Goal: Task Accomplishment & Management: Manage account settings

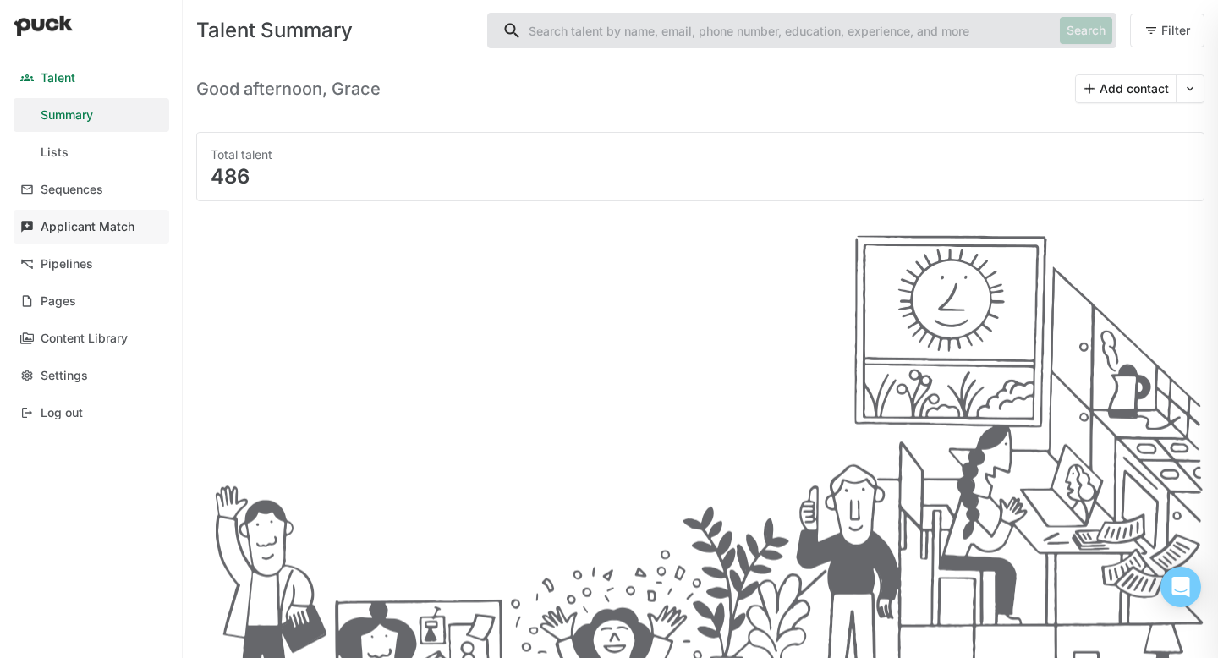
click at [97, 229] on div "Applicant Match" at bounding box center [88, 227] width 94 height 14
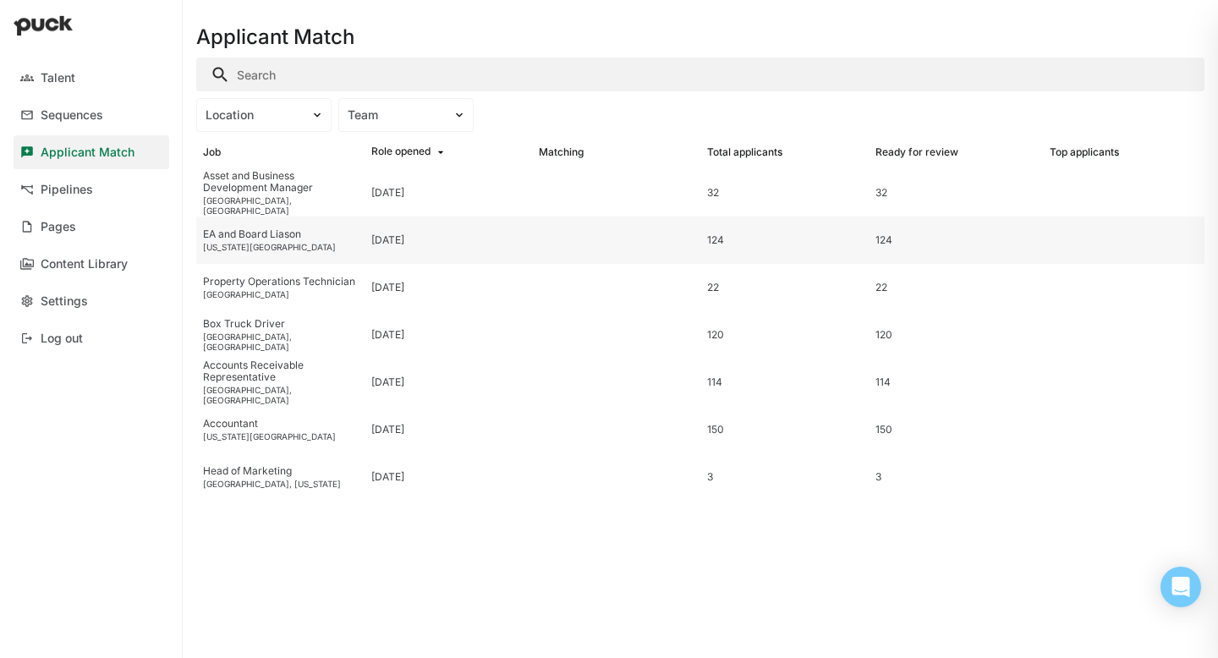
click at [255, 245] on div "[US_STATE][GEOGRAPHIC_DATA]" at bounding box center [280, 247] width 155 height 10
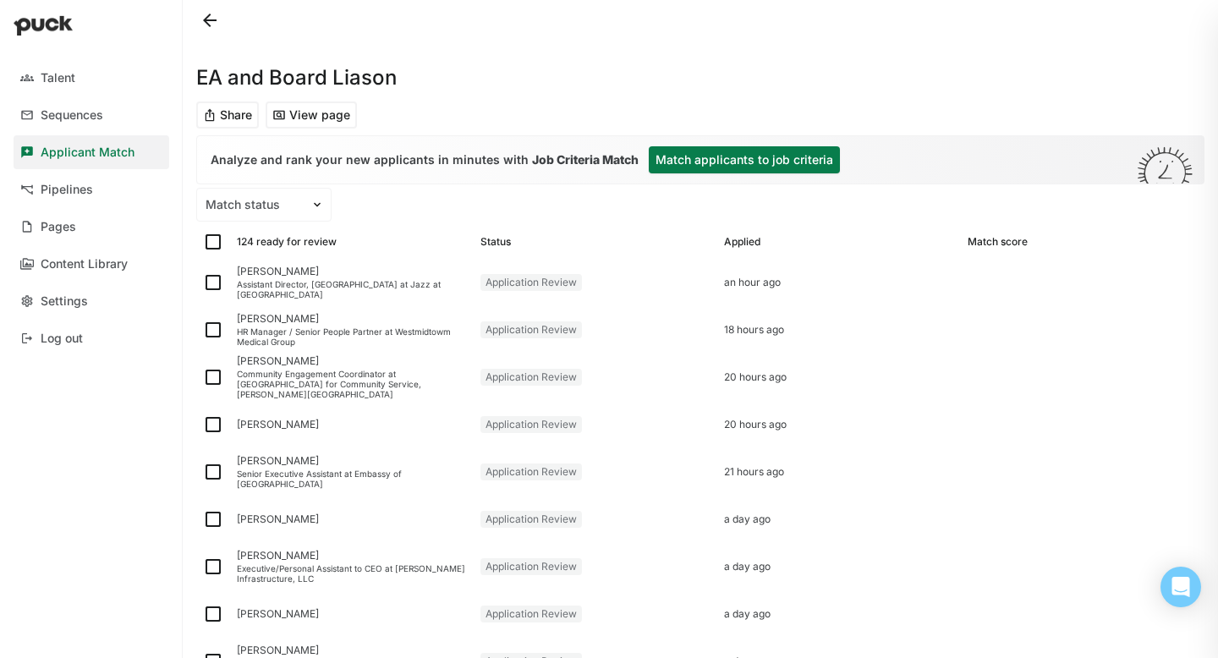
click at [746, 161] on button "Match applicants to job criteria" at bounding box center [744, 159] width 191 height 27
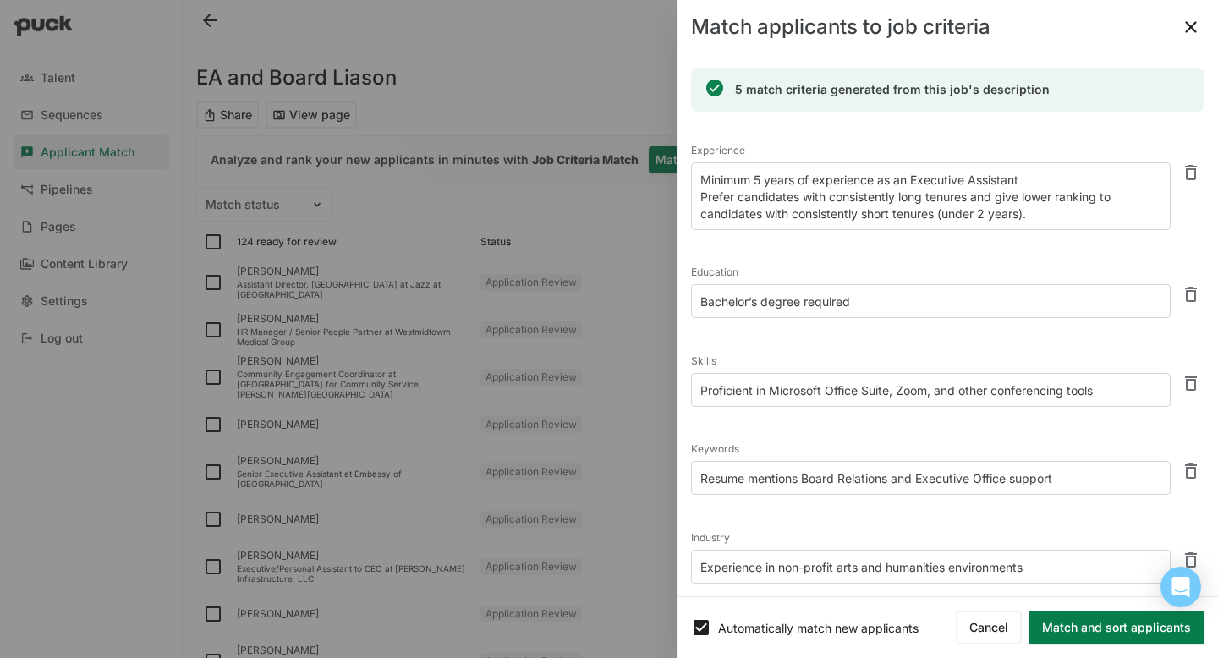
click at [1191, 469] on button at bounding box center [1191, 471] width 27 height 27
type textarea "Experience in non-profit arts and humanities environments"
click at [1195, 470] on button at bounding box center [1191, 471] width 27 height 27
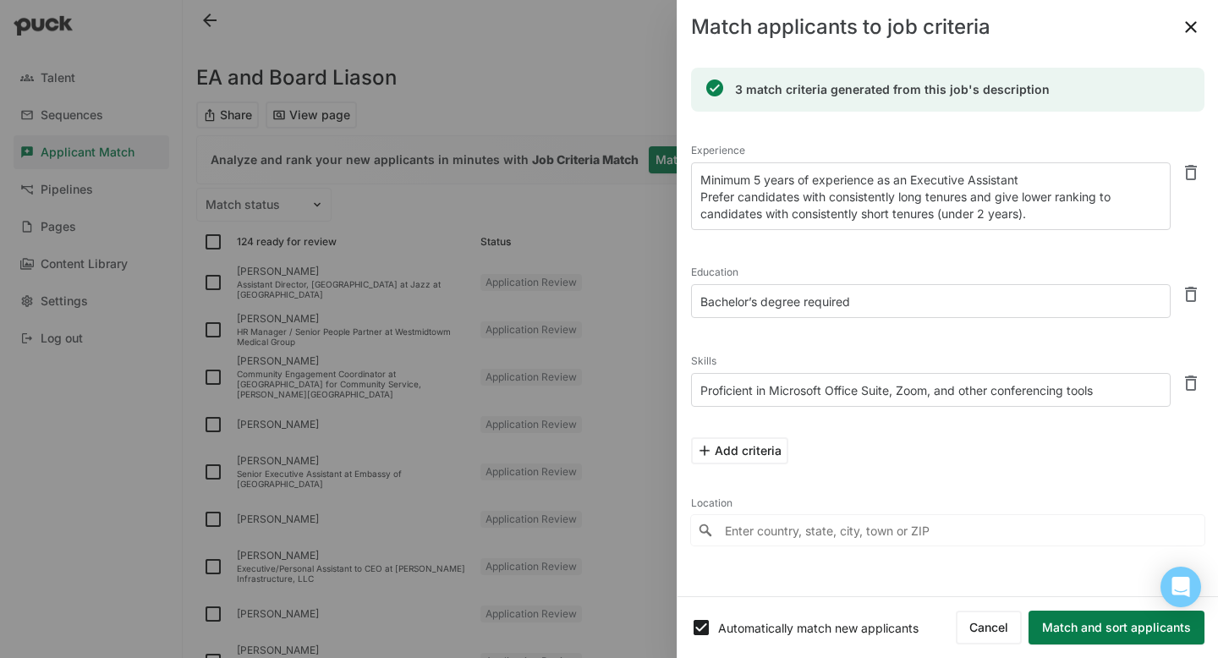
click at [736, 380] on textarea "Proficient in Microsoft Office Suite, Zoom, and other conferencing tools" at bounding box center [931, 390] width 480 height 34
click at [756, 390] on textarea "Proficient in Microsoft Office Suite, Zoom, and other conferencing tools" at bounding box center [931, 390] width 480 height 34
drag, startPoint x: 752, startPoint y: 391, endPoint x: 741, endPoint y: 391, distance: 11.0
click at [741, 391] on textarea "Proficient in Microsoft Office Suite, Zoom, and other conferencing tools" at bounding box center [931, 390] width 480 height 34
click at [1107, 389] on textarea "Proficient in Microsoft Office Suite, Zoom, and other conferencing tools" at bounding box center [931, 390] width 480 height 34
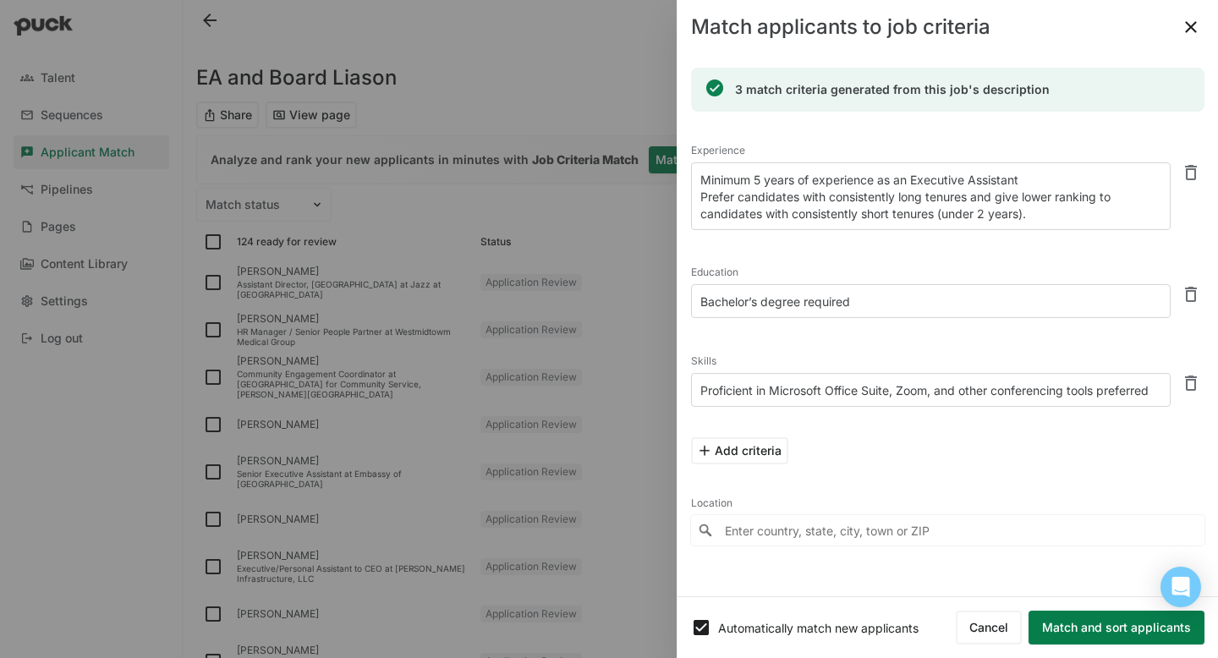
type textarea "Proficient in Microsoft Office Suite, Zoom, and other conferencing tools prefer…"
click at [1063, 453] on div "Add criteria" at bounding box center [948, 451] width 514 height 54
click at [1002, 526] on input "Enter country, state, city, town or ZIP" at bounding box center [948, 530] width 514 height 30
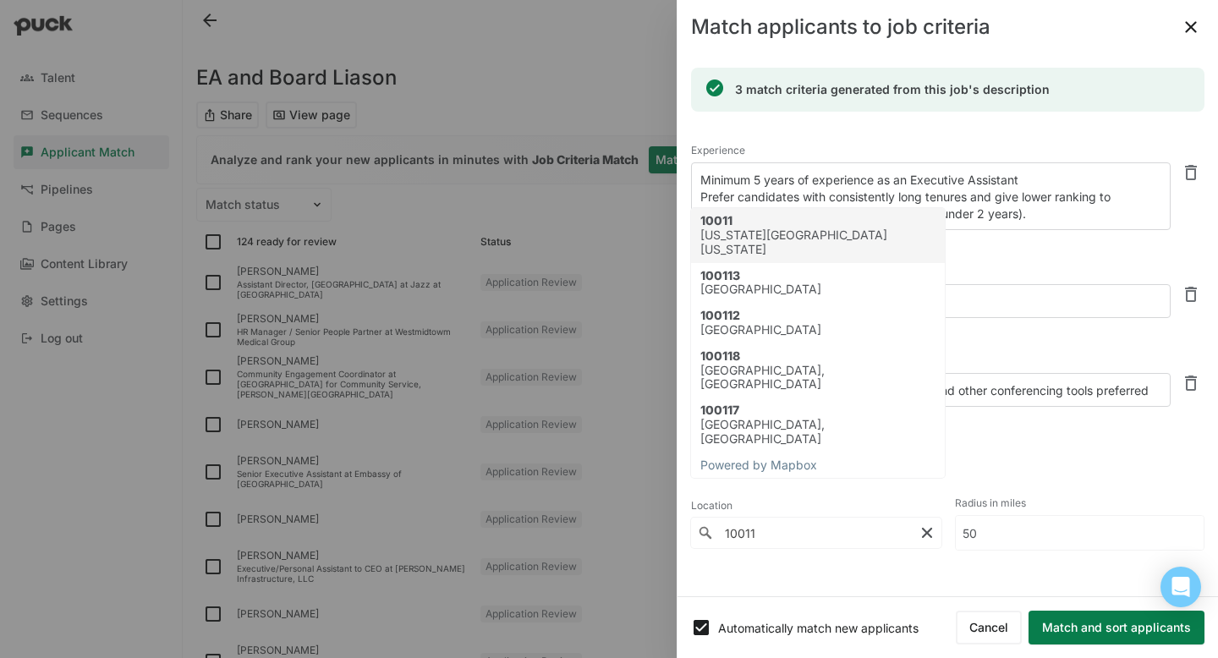
type input "10011"
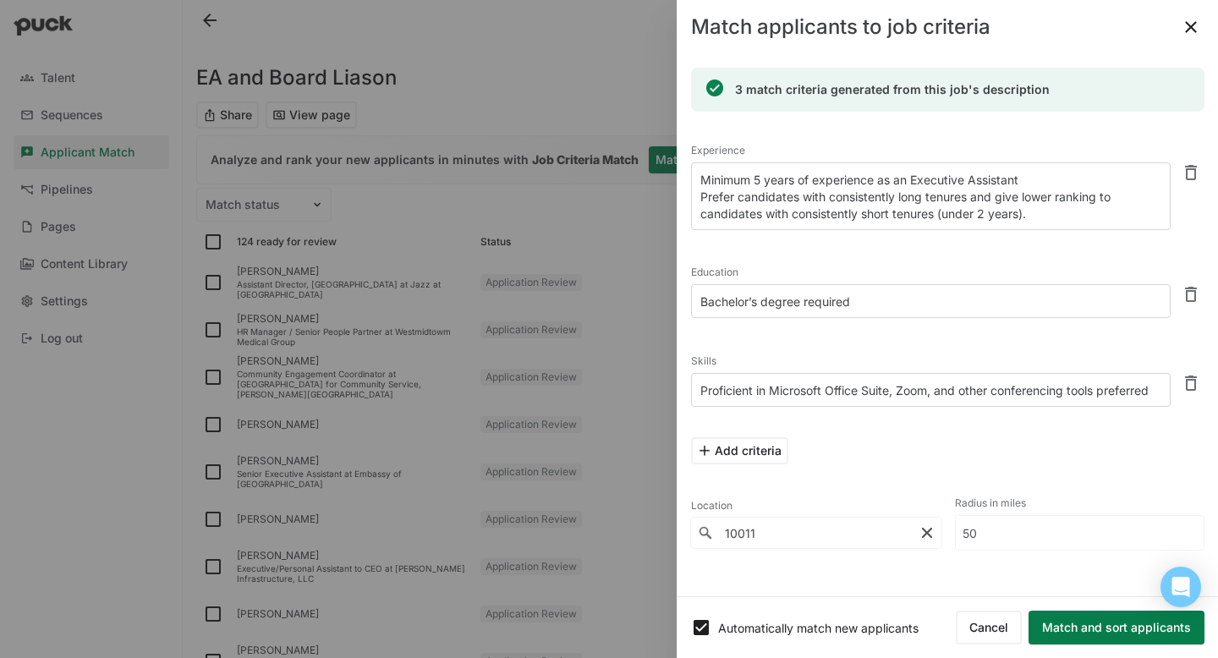
click at [835, 239] on div "Experience Minimum 5 years of experience as an Executive Assistant Prefer candi…" at bounding box center [948, 344] width 514 height 439
click at [1055, 525] on input "50" at bounding box center [1080, 533] width 249 height 34
click at [1104, 574] on button "Match and sort applicants" at bounding box center [1117, 628] width 176 height 34
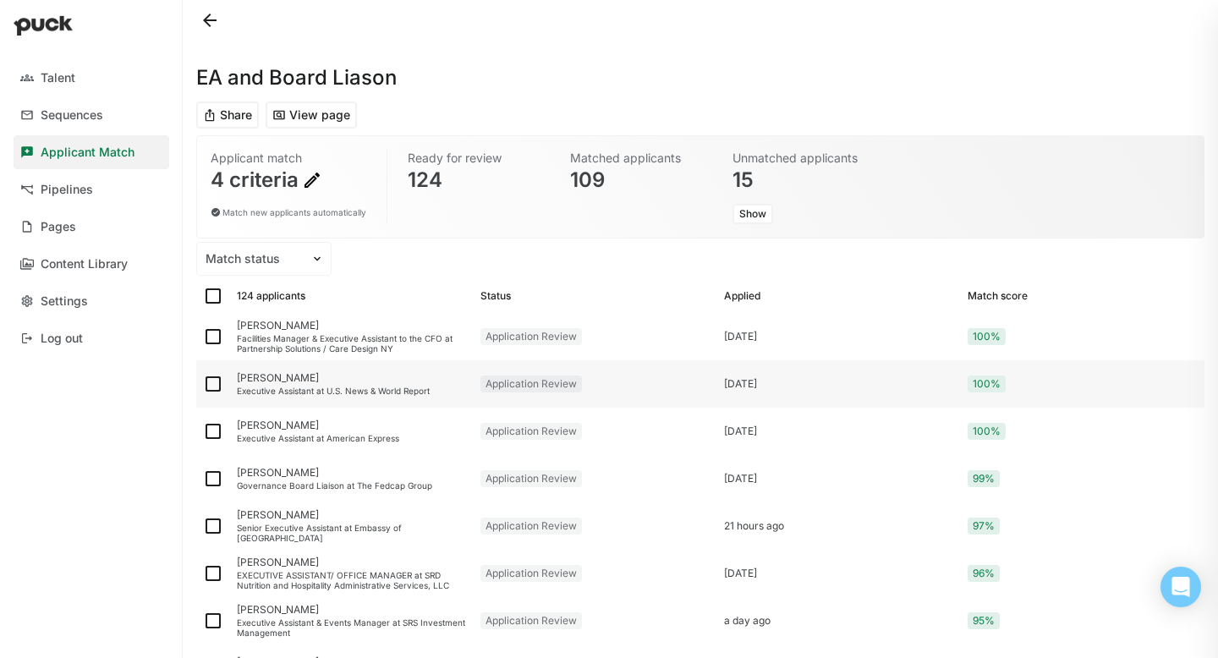
click at [253, 378] on div "[PERSON_NAME]" at bounding box center [352, 378] width 230 height 12
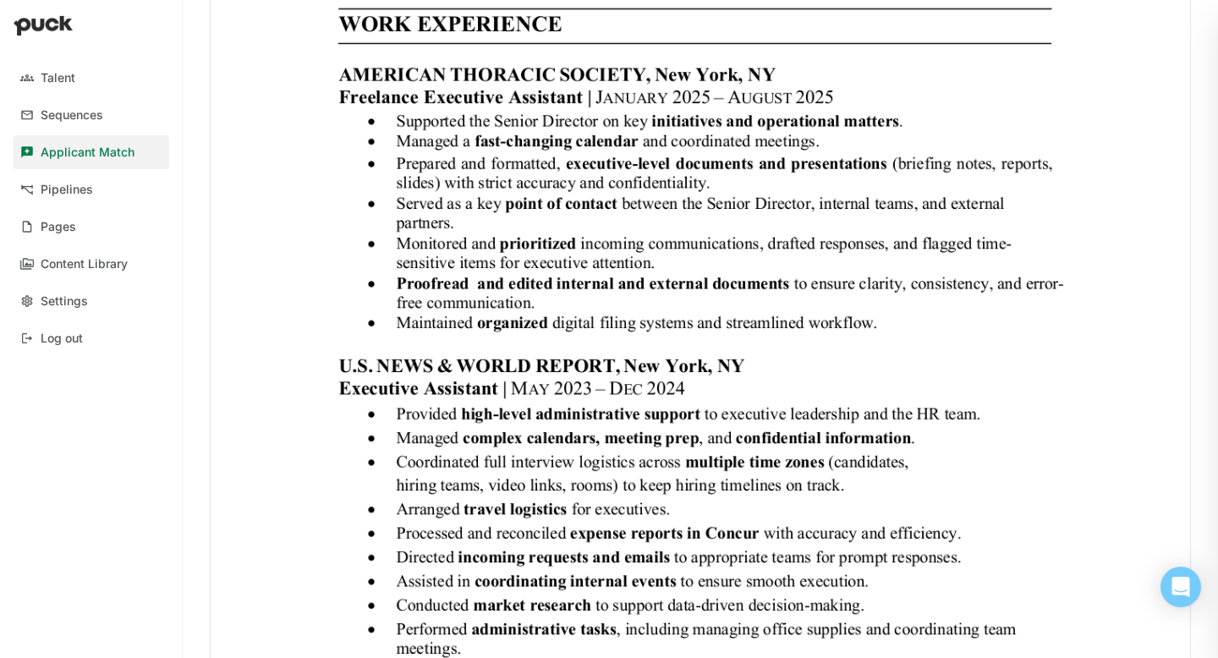
scroll to position [914, 0]
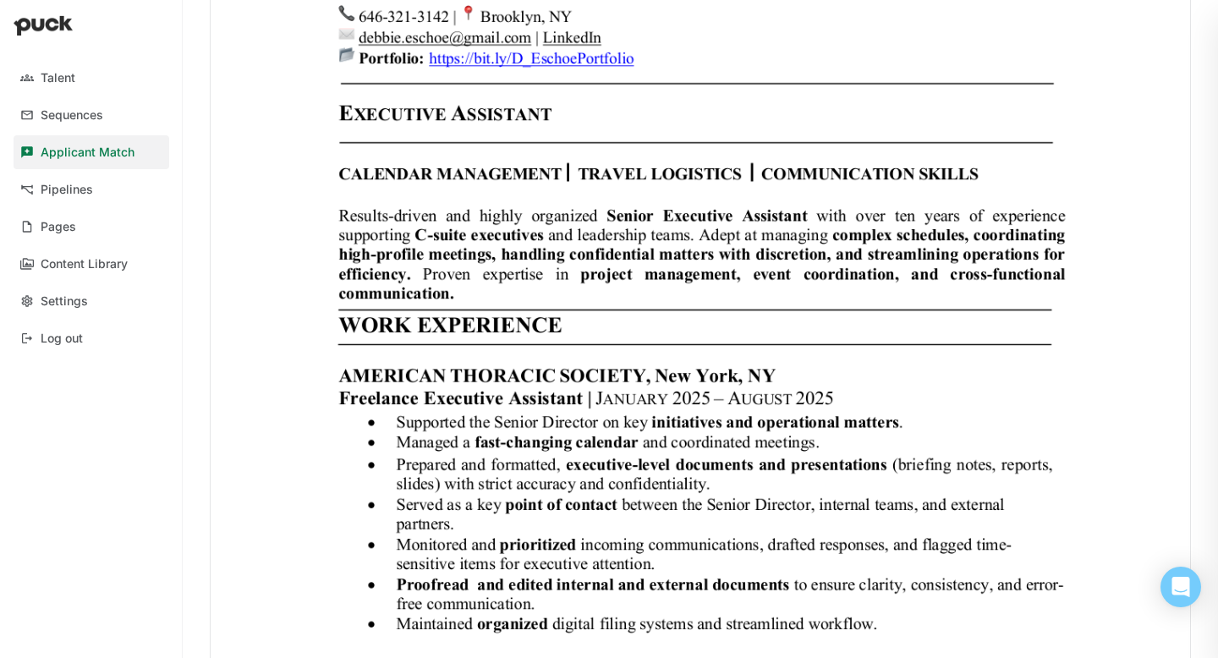
scroll to position [0, 0]
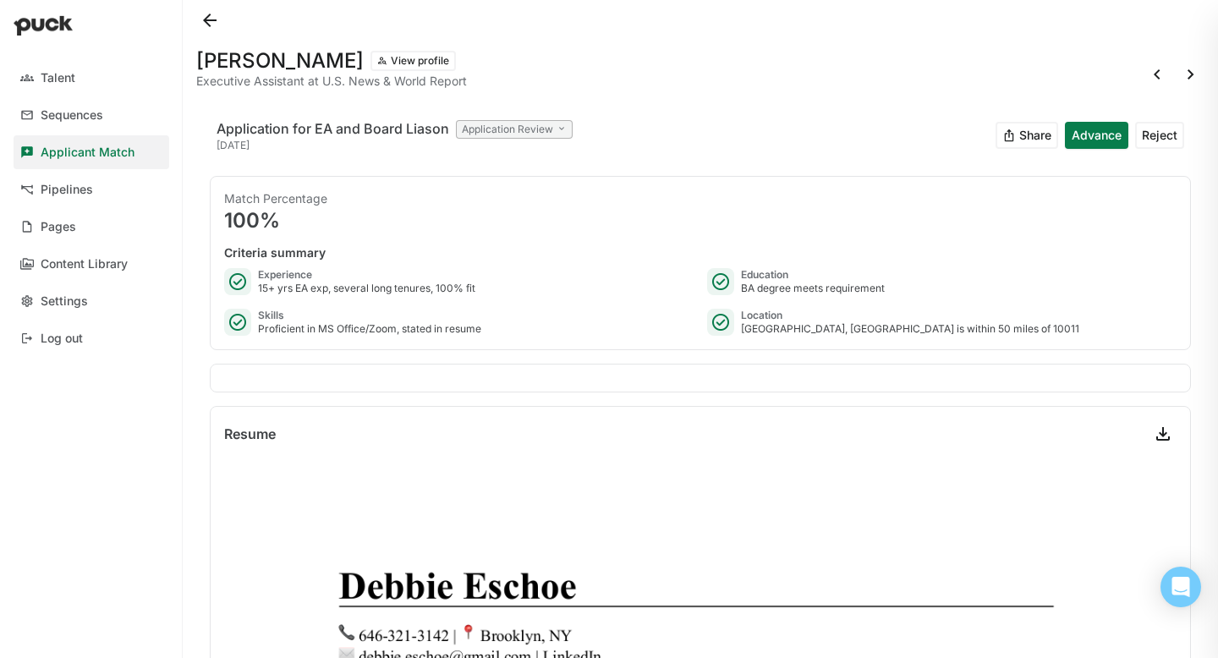
click at [206, 18] on button at bounding box center [209, 20] width 27 height 27
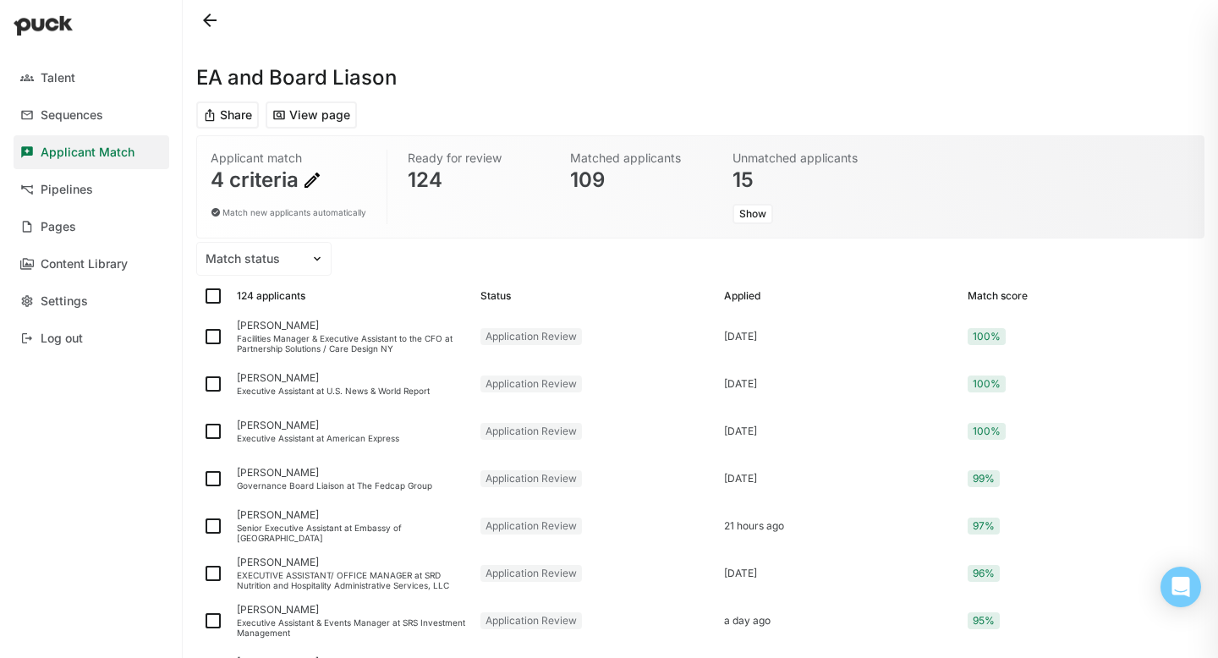
click at [316, 179] on img at bounding box center [312, 180] width 20 height 20
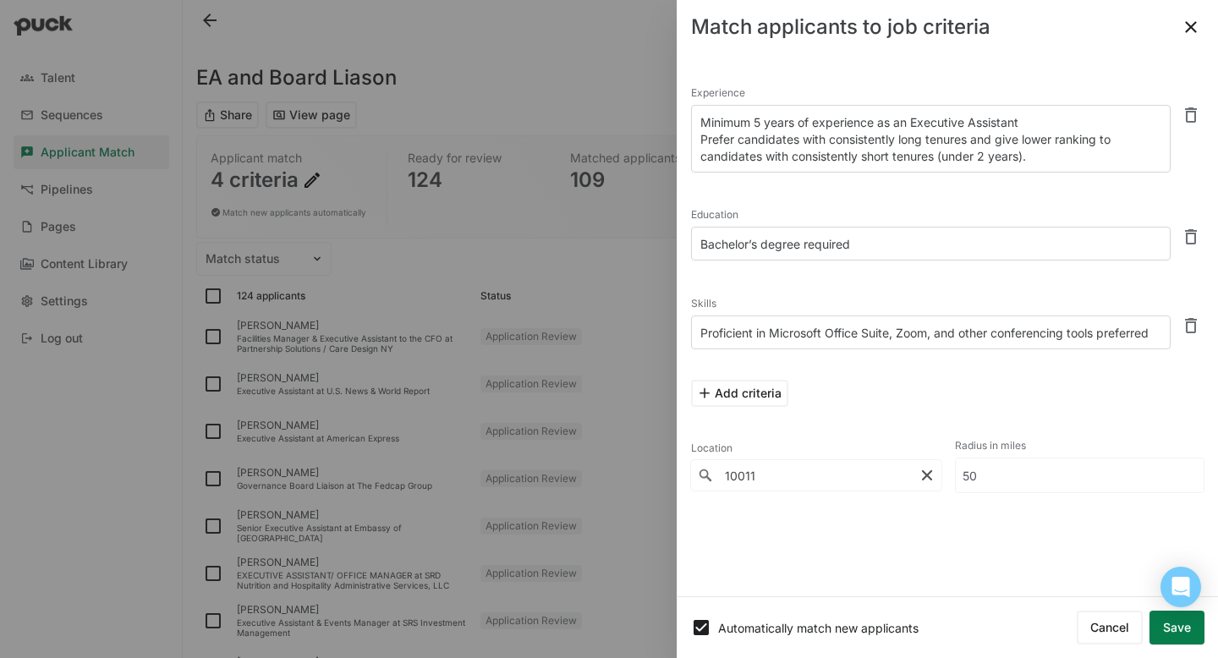
drag, startPoint x: 734, startPoint y: 146, endPoint x: 699, endPoint y: 144, distance: 35.6
click at [699, 144] on textarea "Minimum 5 years of experience as an Executive Assistant Prefer candidates with …" at bounding box center [931, 139] width 480 height 68
type textarea "Minimum 5 years of experience as an Executive Assistant Requires candidates wit…"
click at [1192, 574] on button "Match and sort applicants" at bounding box center [1117, 628] width 176 height 34
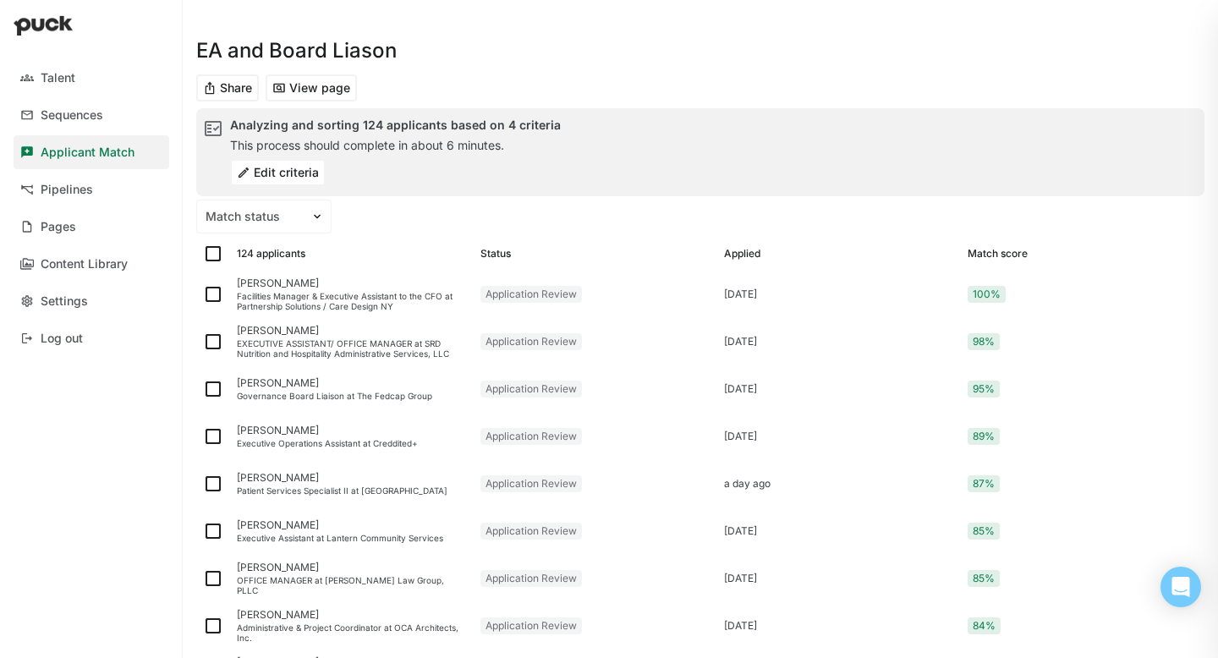
scroll to position [30, 0]
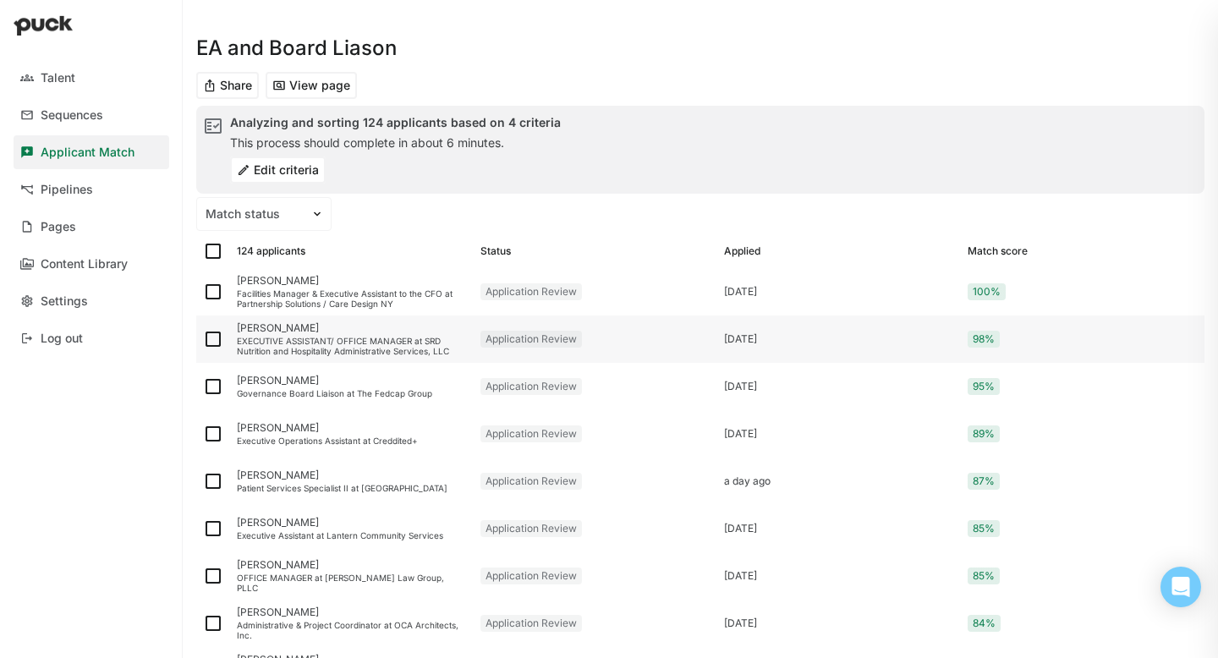
click at [259, 326] on div "[PERSON_NAME]" at bounding box center [352, 328] width 230 height 12
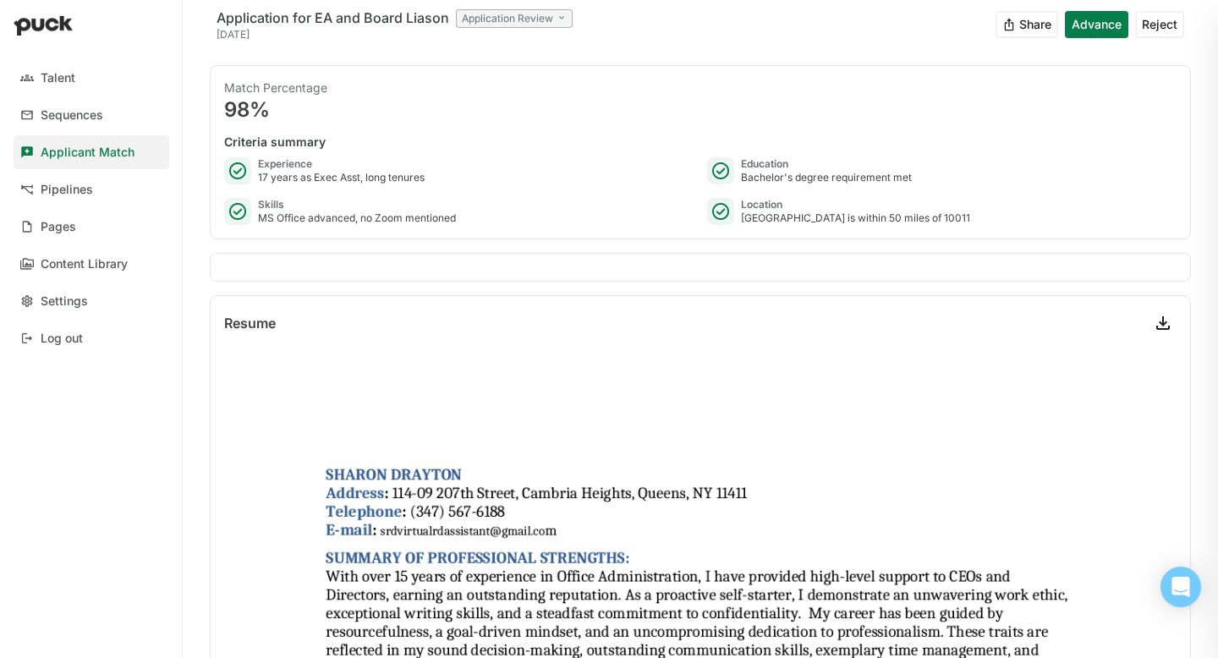
scroll to position [100, 0]
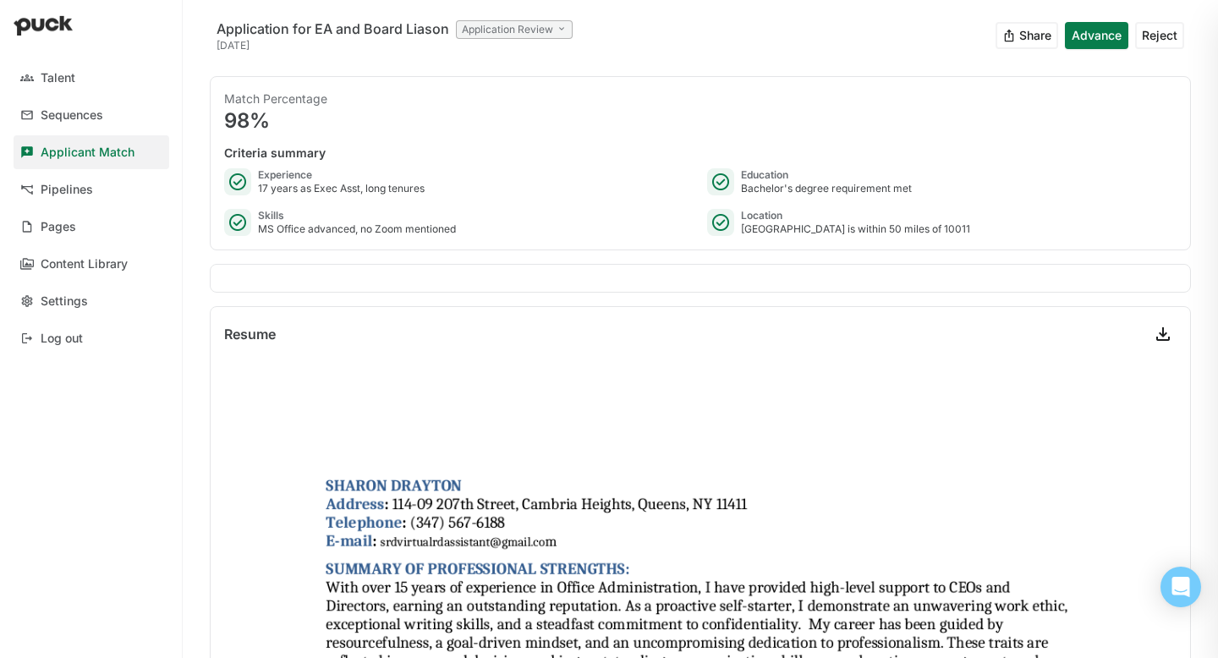
click at [1092, 35] on button "Advance" at bounding box center [1096, 35] width 63 height 27
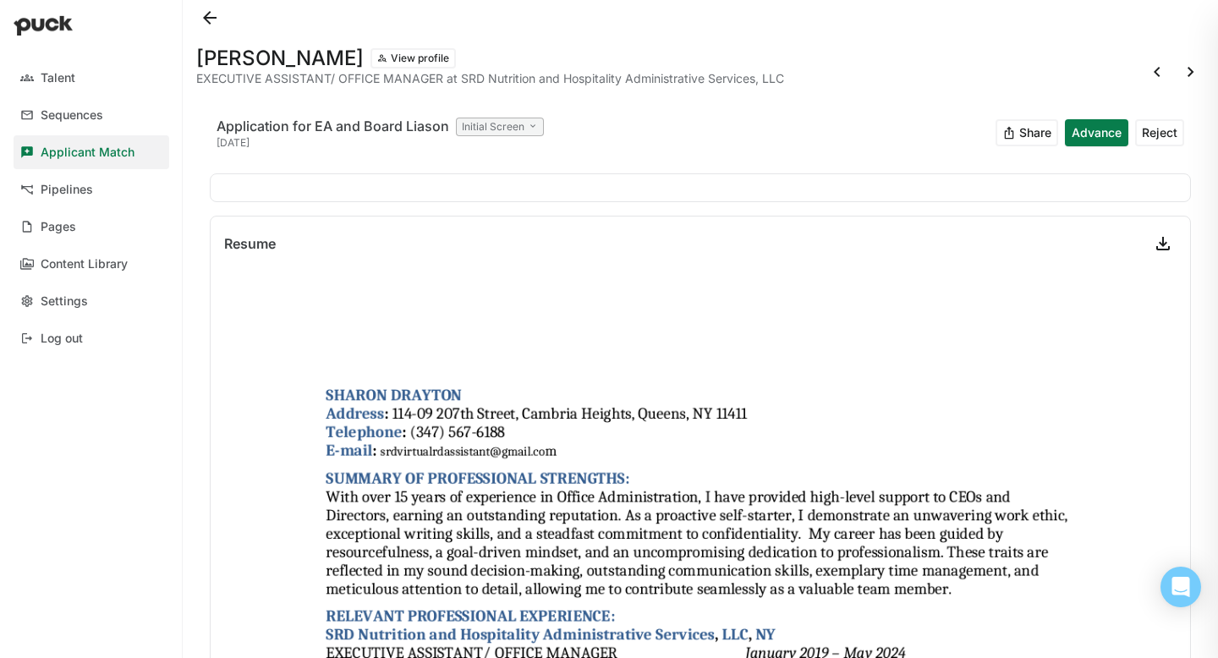
scroll to position [0, 0]
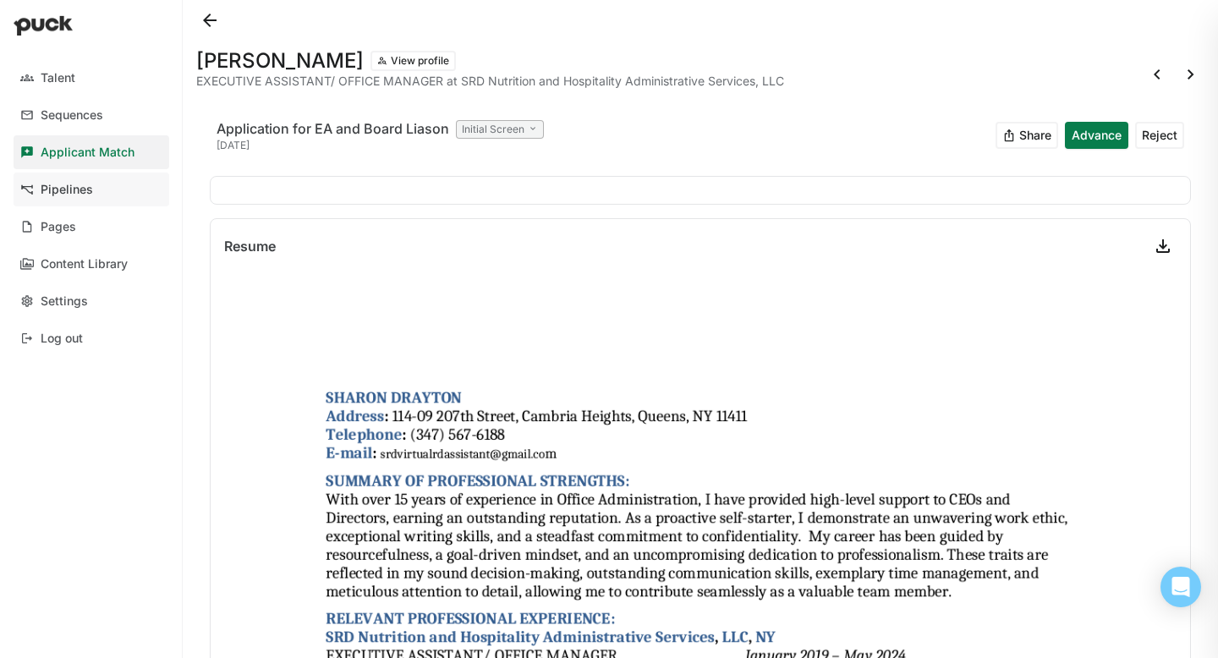
click at [83, 184] on div "Pipelines" at bounding box center [67, 190] width 52 height 14
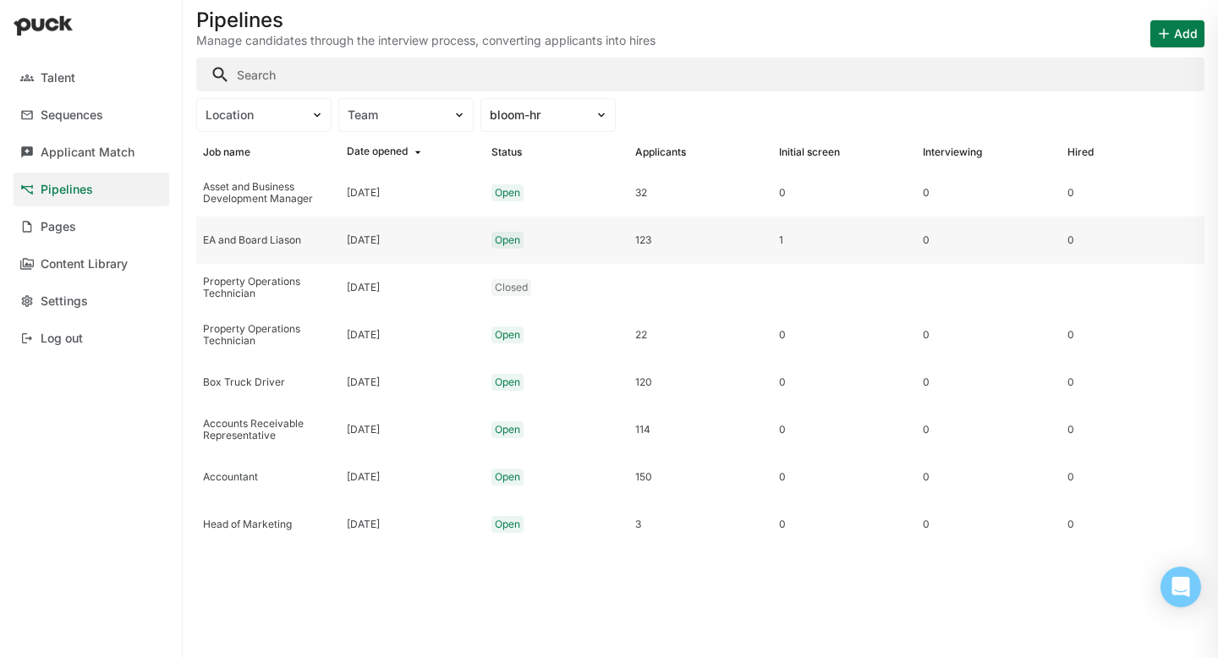
click at [292, 239] on div "EA and Board Liason" at bounding box center [268, 240] width 130 height 12
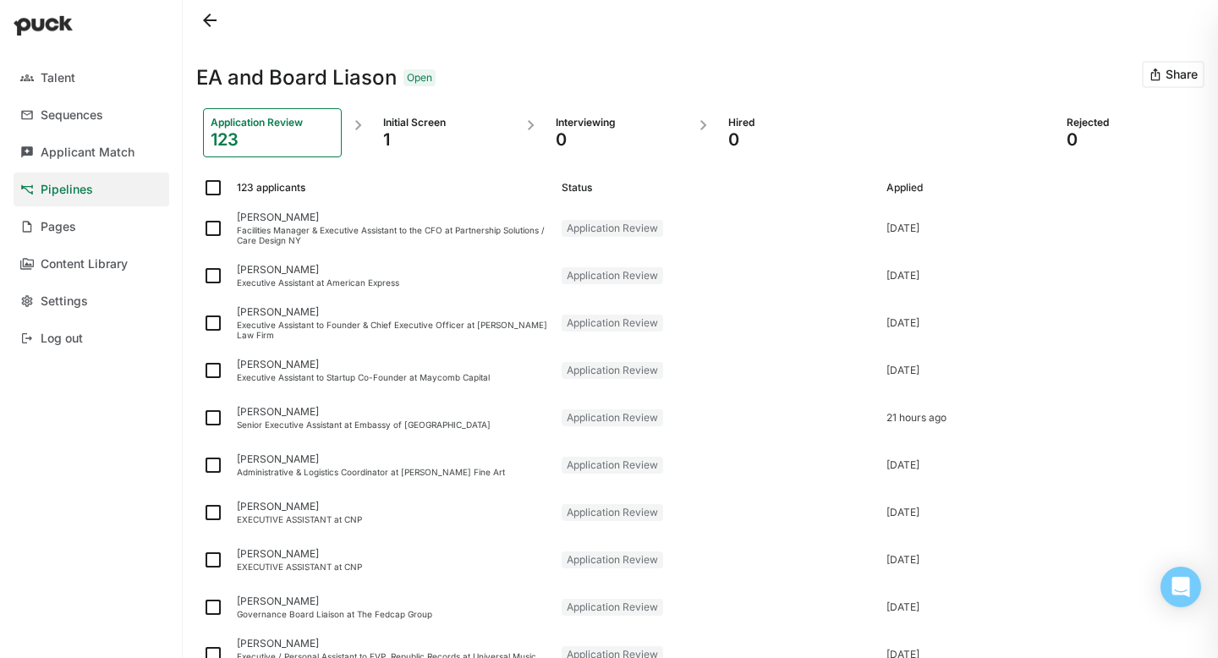
click at [389, 133] on div "1" at bounding box center [445, 139] width 124 height 20
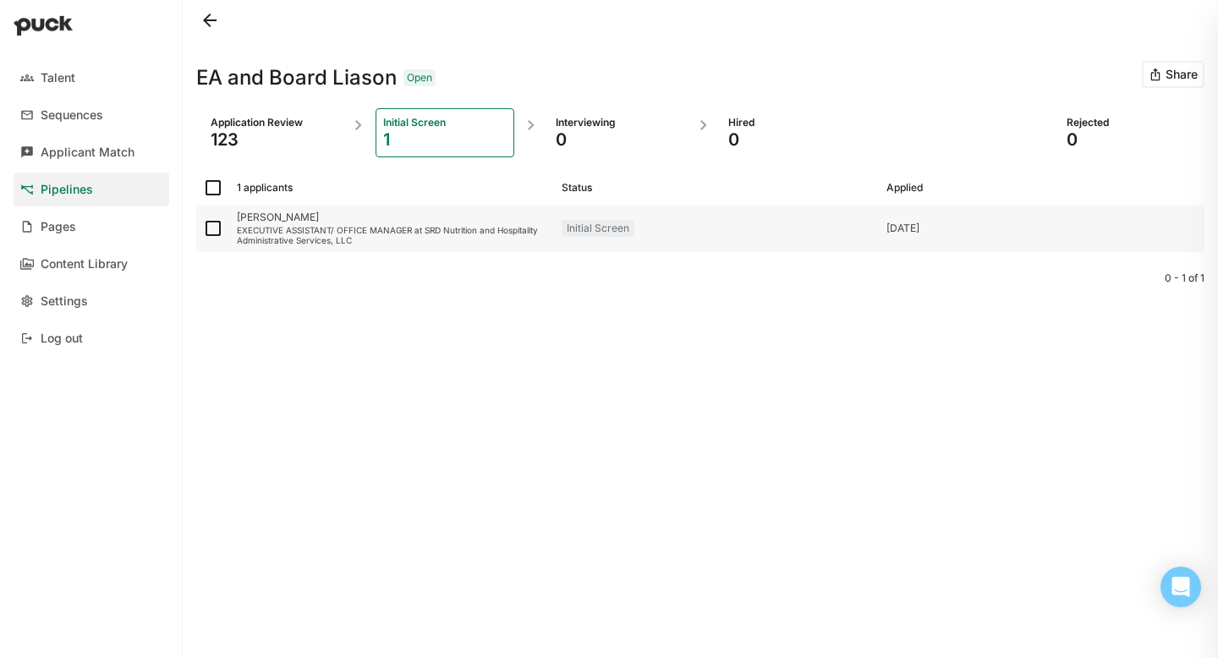
click at [304, 227] on div "EXECUTIVE ASSISTANT/ OFFICE MANAGER at SRD Nutrition and Hospitality Administra…" at bounding box center [392, 235] width 311 height 20
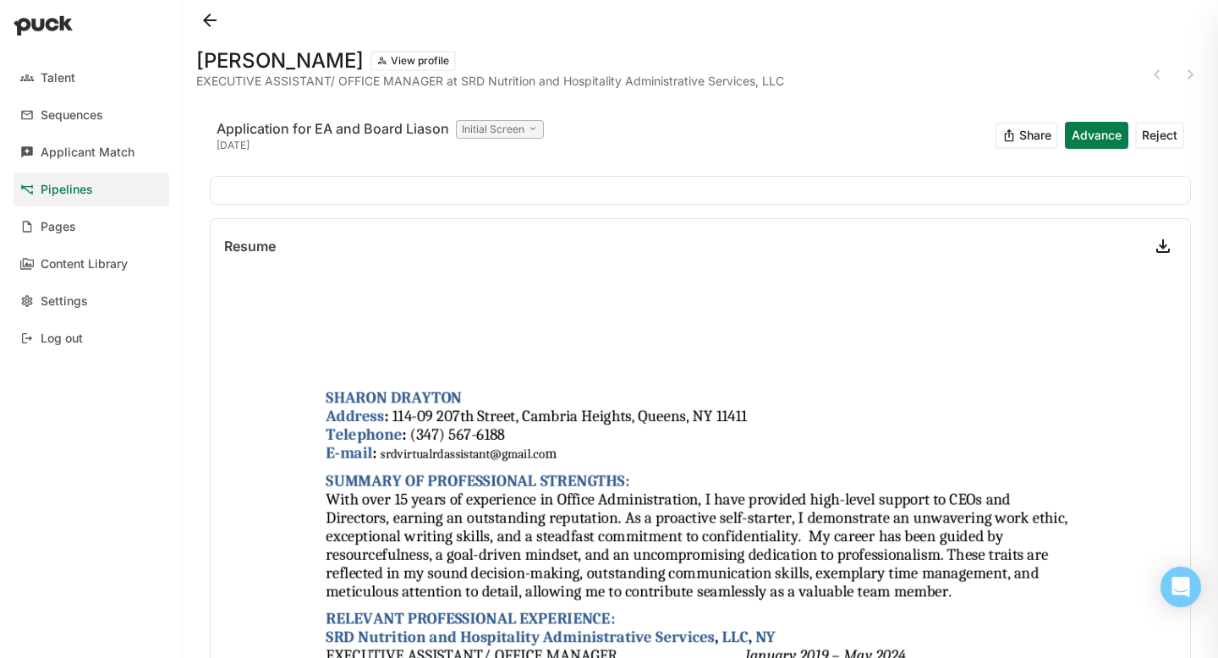
click at [405, 58] on button "View profile" at bounding box center [413, 61] width 85 height 20
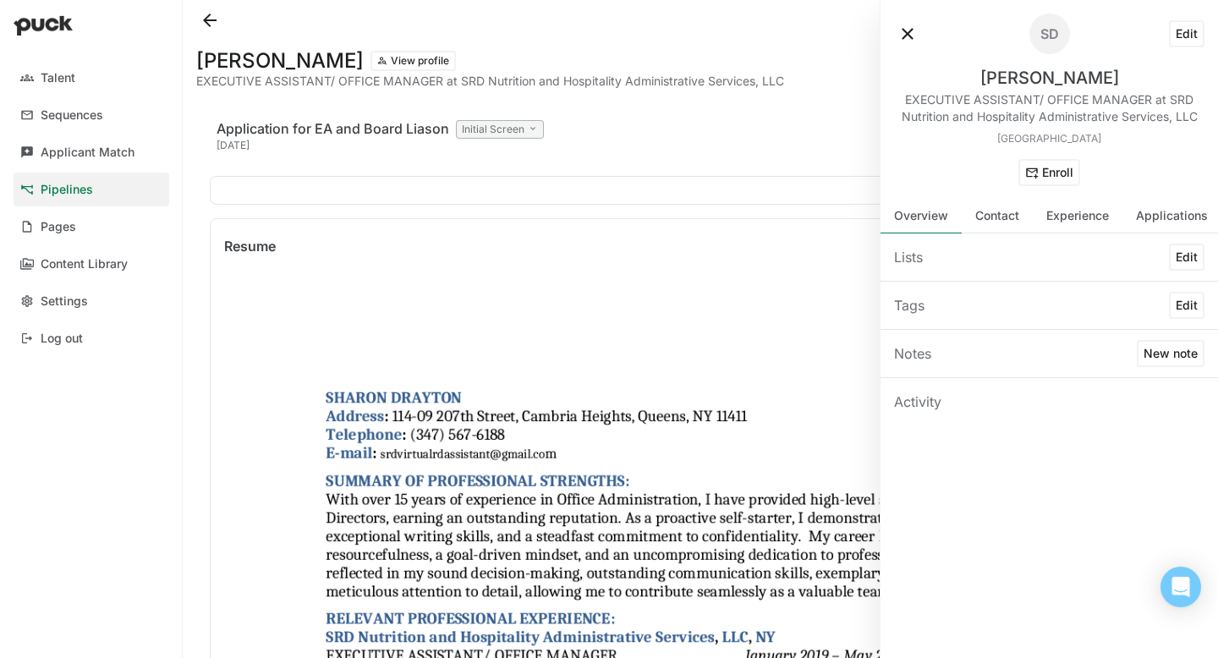
click at [1178, 360] on button "New note" at bounding box center [1171, 353] width 68 height 27
click at [905, 29] on button at bounding box center [907, 33] width 27 height 27
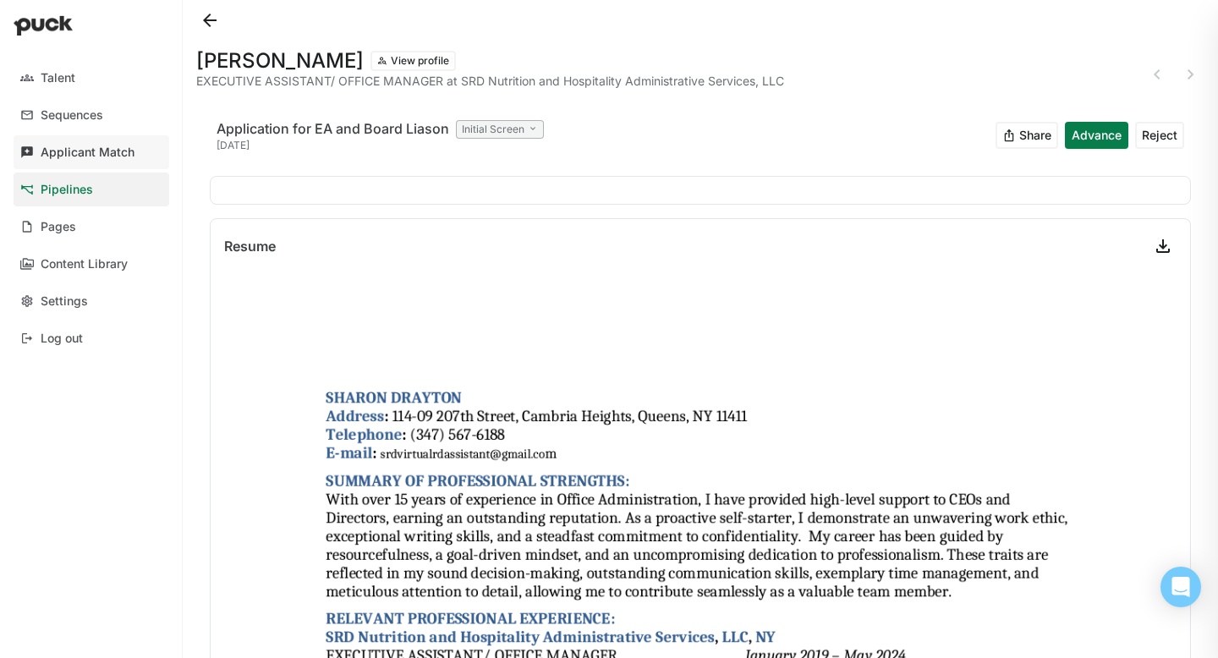
click at [71, 152] on div "Applicant Match" at bounding box center [88, 153] width 94 height 14
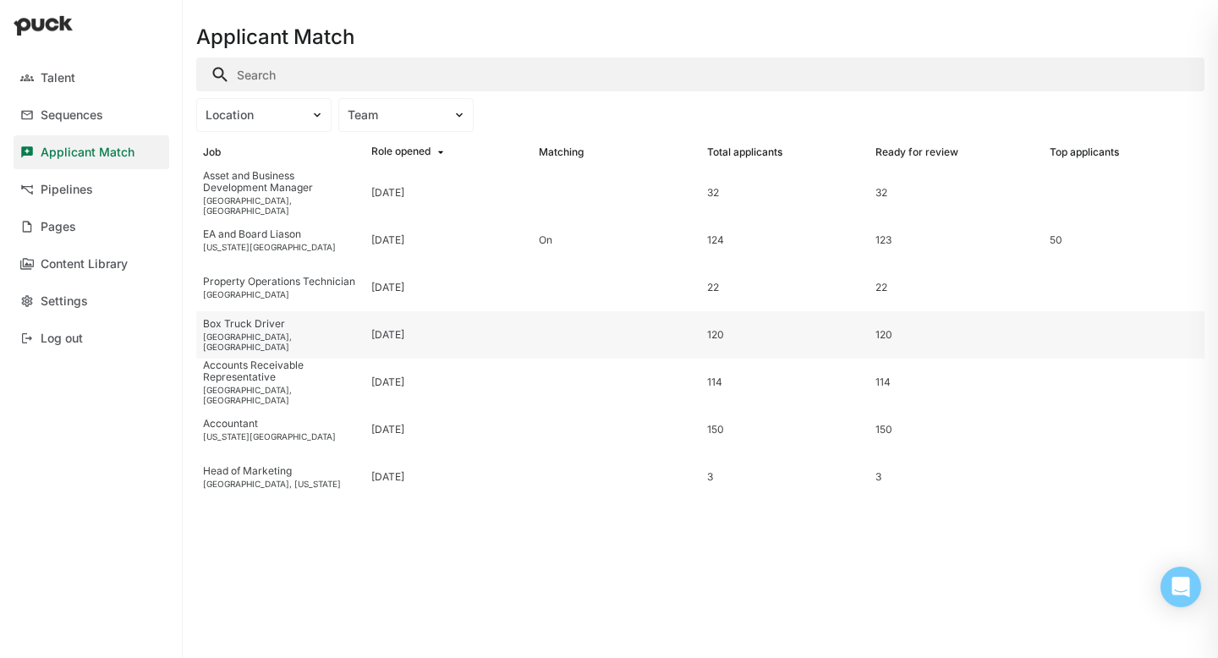
click at [253, 335] on div "Box Truck Driver [GEOGRAPHIC_DATA], [GEOGRAPHIC_DATA]" at bounding box center [280, 334] width 168 height 47
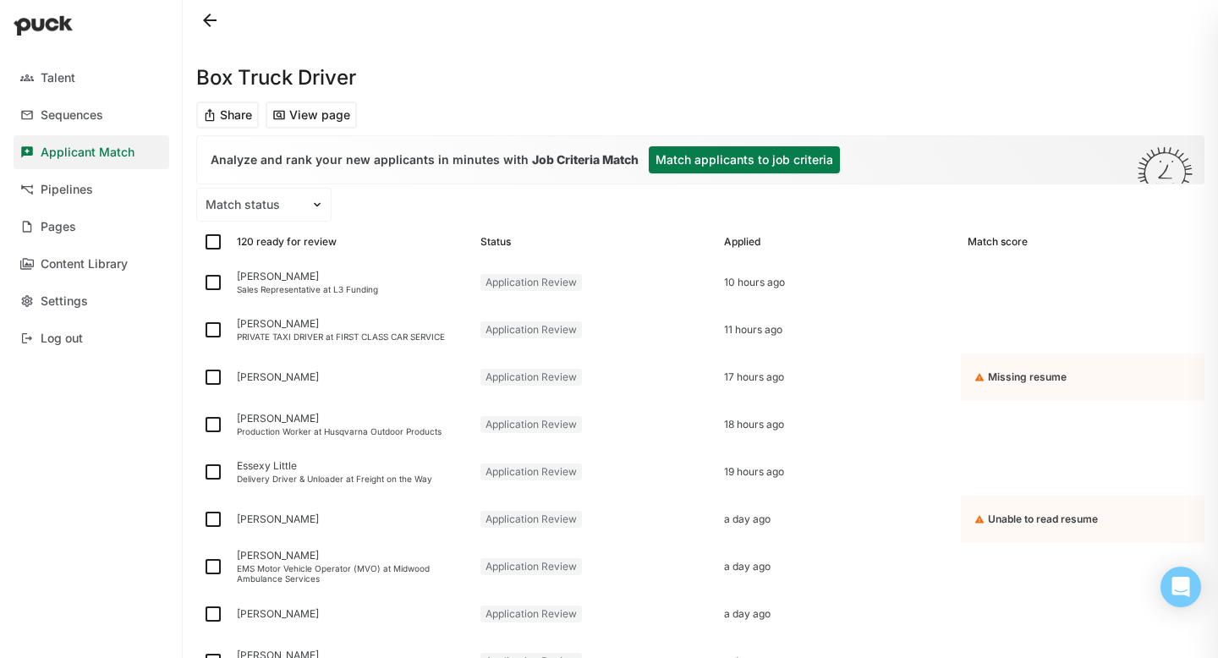
click at [781, 158] on button "Match applicants to job criteria" at bounding box center [744, 159] width 191 height 27
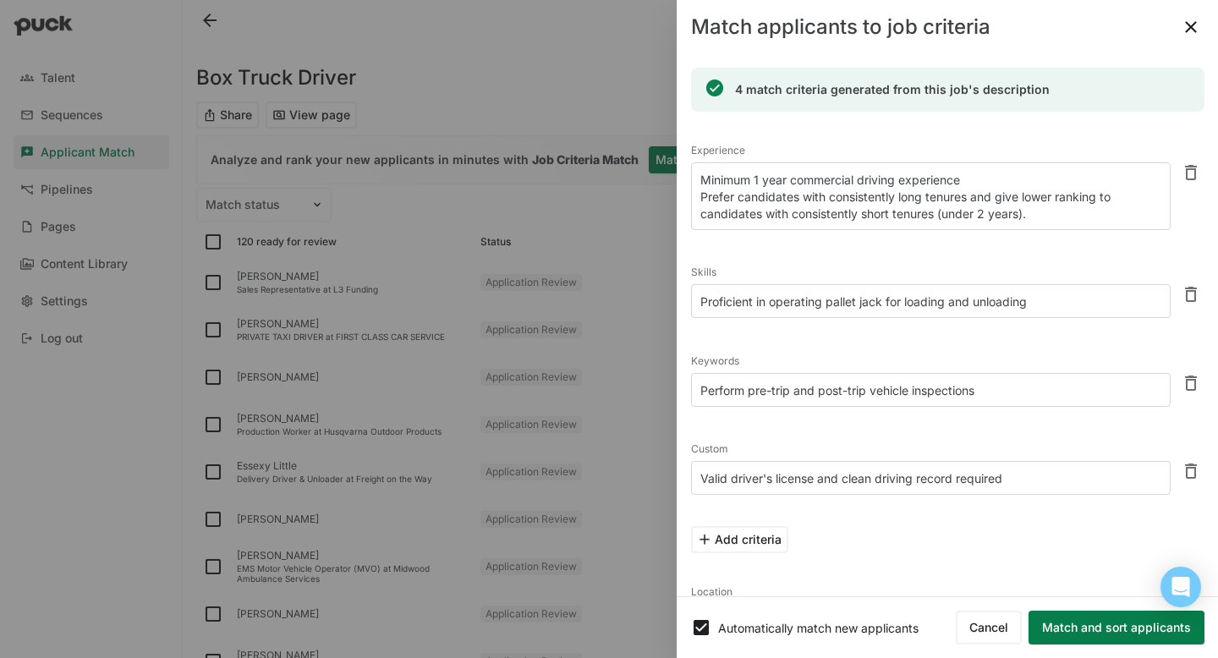
click at [1041, 217] on textarea "Minimum 1 year commercial driving experience Prefer candidates with consistentl…" at bounding box center [931, 196] width 480 height 68
click at [1196, 379] on button at bounding box center [1191, 383] width 27 height 27
type textarea "Valid driver's license and clean driving record required"
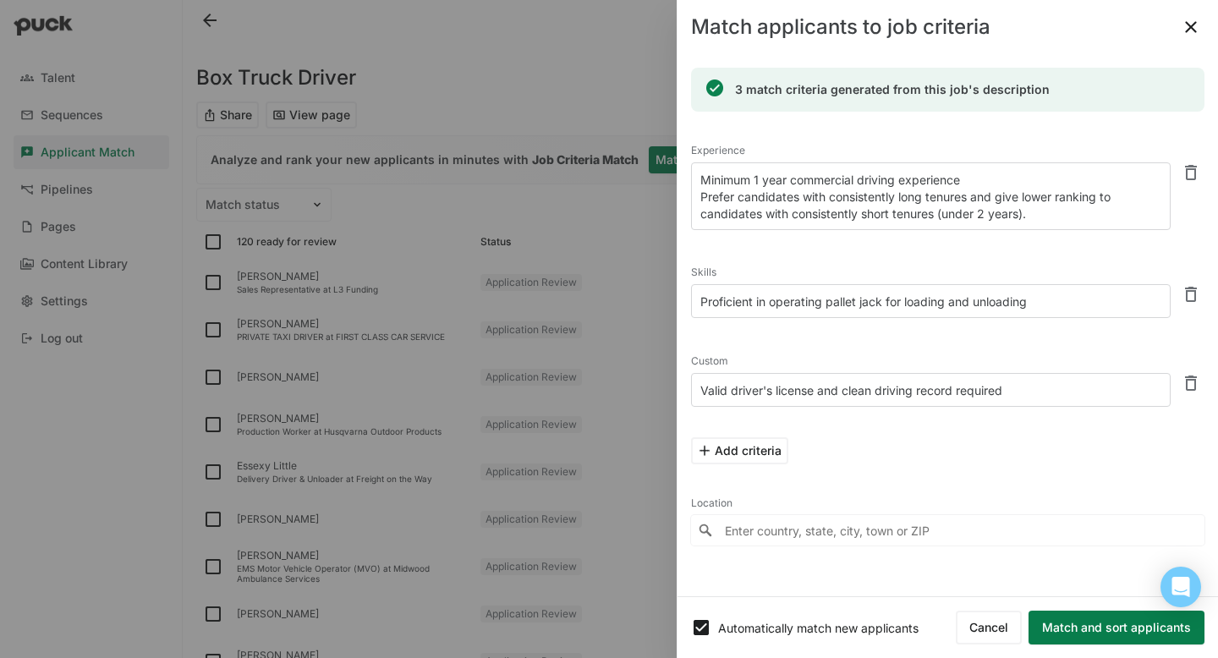
click at [0, 574] on div at bounding box center [0, 658] width 0 height 0
click at [863, 262] on div "Skills" at bounding box center [931, 273] width 480 height 24
click at [0, 574] on div at bounding box center [0, 658] width 0 height 0
click at [1189, 299] on button at bounding box center [1191, 294] width 27 height 27
type textarea "Valid driver's license and clean driving record required"
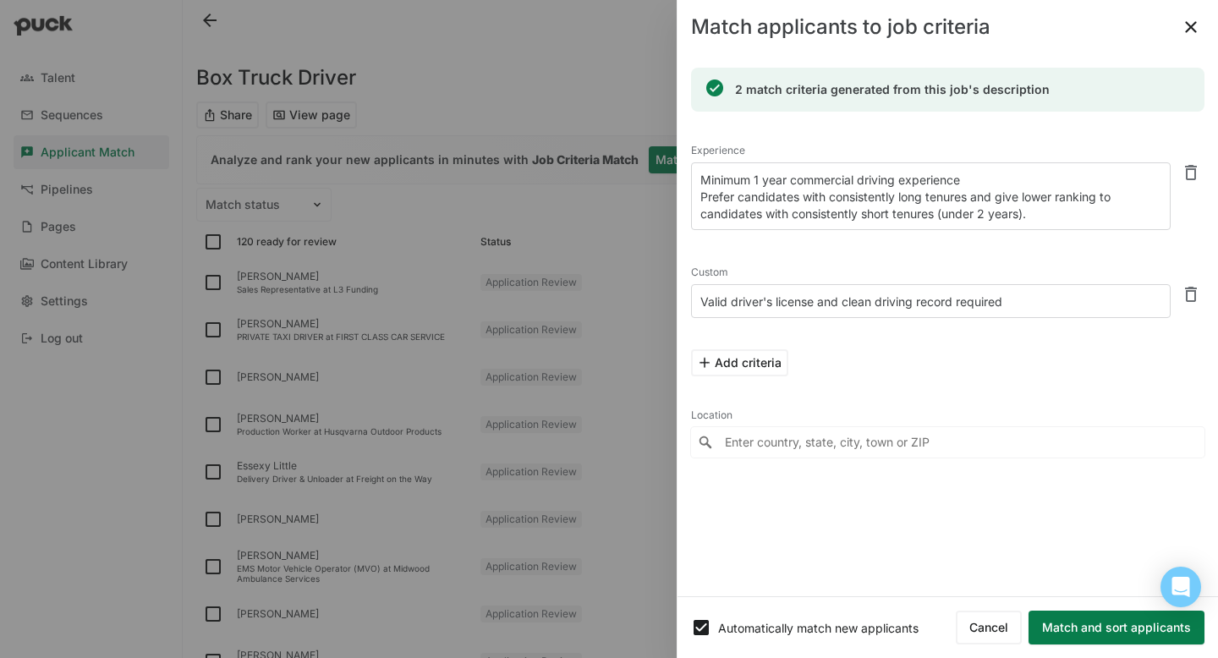
click at [977, 439] on input "Enter country, state, city, town or ZIP" at bounding box center [948, 442] width 514 height 30
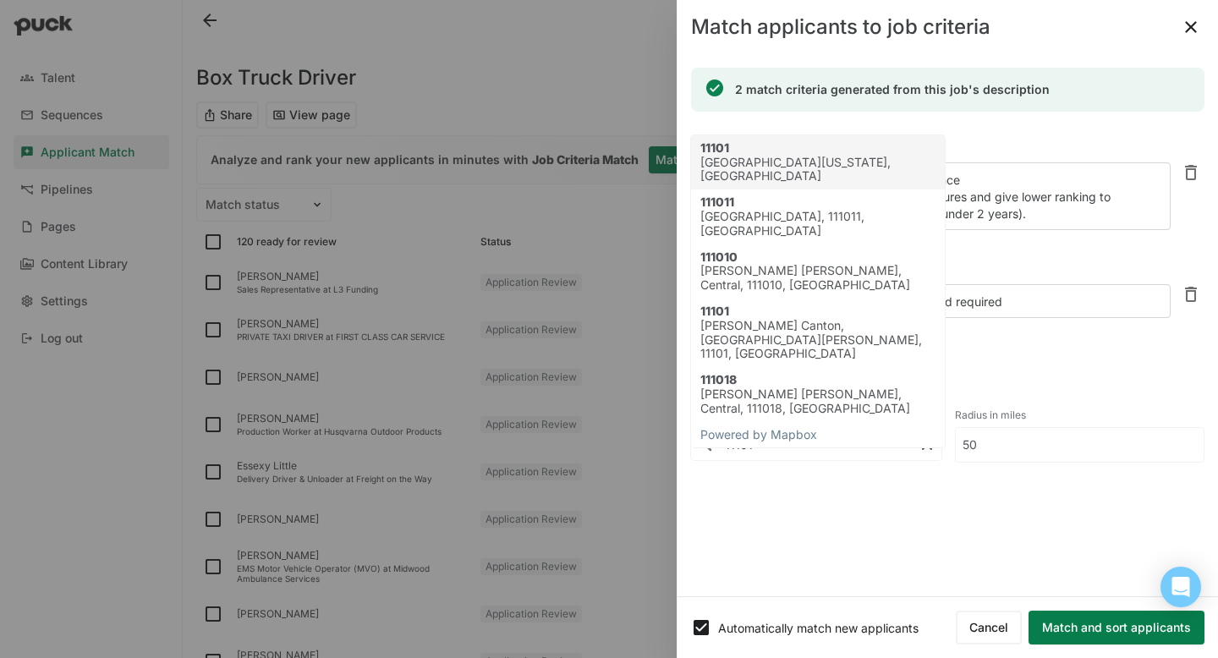
click at [816, 157] on div "[GEOGRAPHIC_DATA][US_STATE], [GEOGRAPHIC_DATA]" at bounding box center [818, 170] width 236 height 29
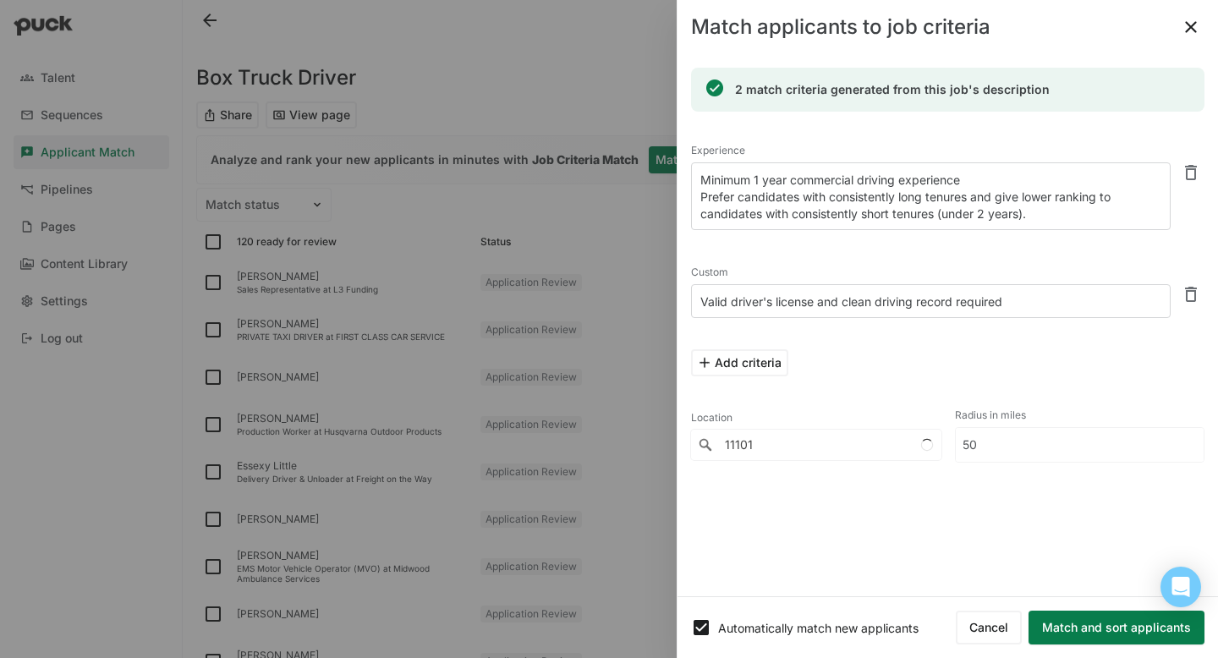
type input "[GEOGRAPHIC_DATA][US_STATE], [GEOGRAPHIC_DATA]"
click at [1058, 436] on input "50" at bounding box center [1080, 445] width 249 height 34
click at [1184, 442] on input "51" at bounding box center [1070, 445] width 228 height 34
type input "5"
type input "200"
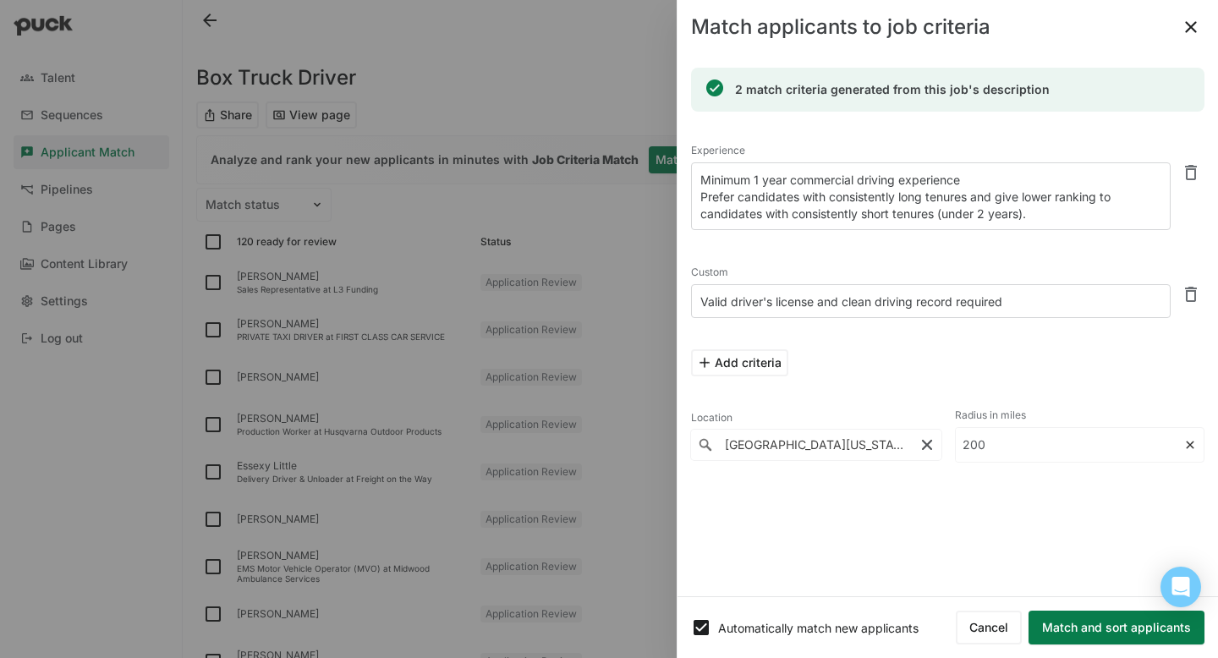
click at [1079, 474] on div "Location 5 results are available. Use up and down arrows to review and enter to…" at bounding box center [948, 433] width 514 height 86
click at [1192, 574] on button "Match and sort applicants" at bounding box center [1117, 628] width 176 height 34
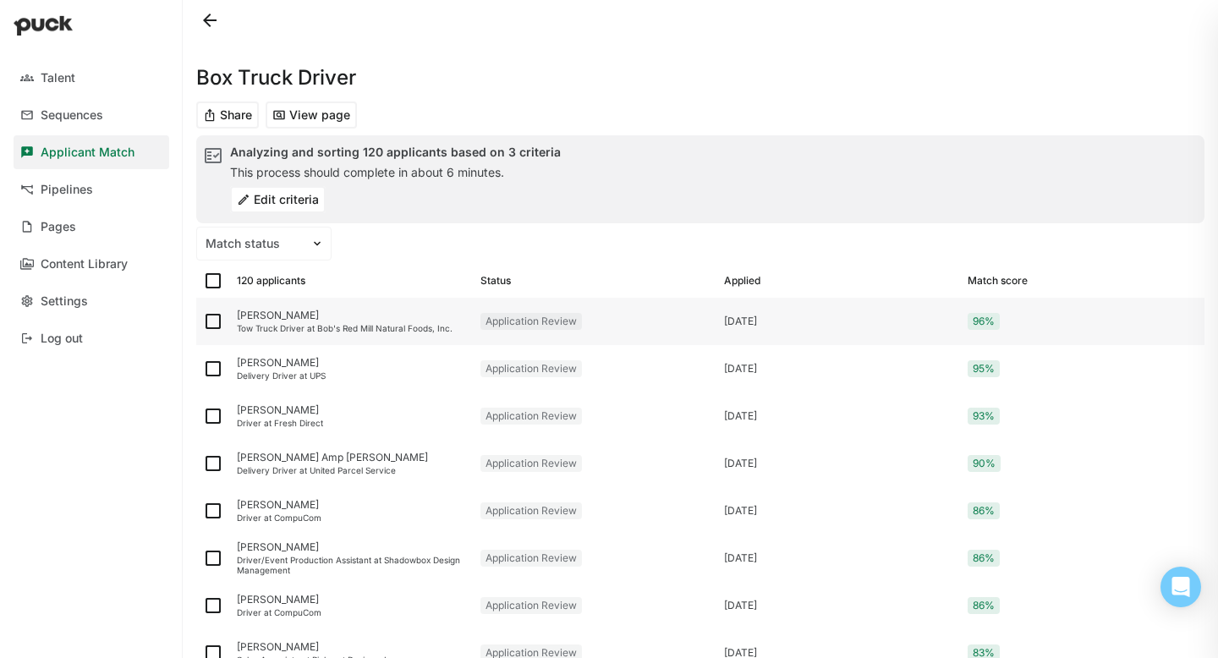
click at [285, 321] on div "[PERSON_NAME]" at bounding box center [352, 316] width 230 height 12
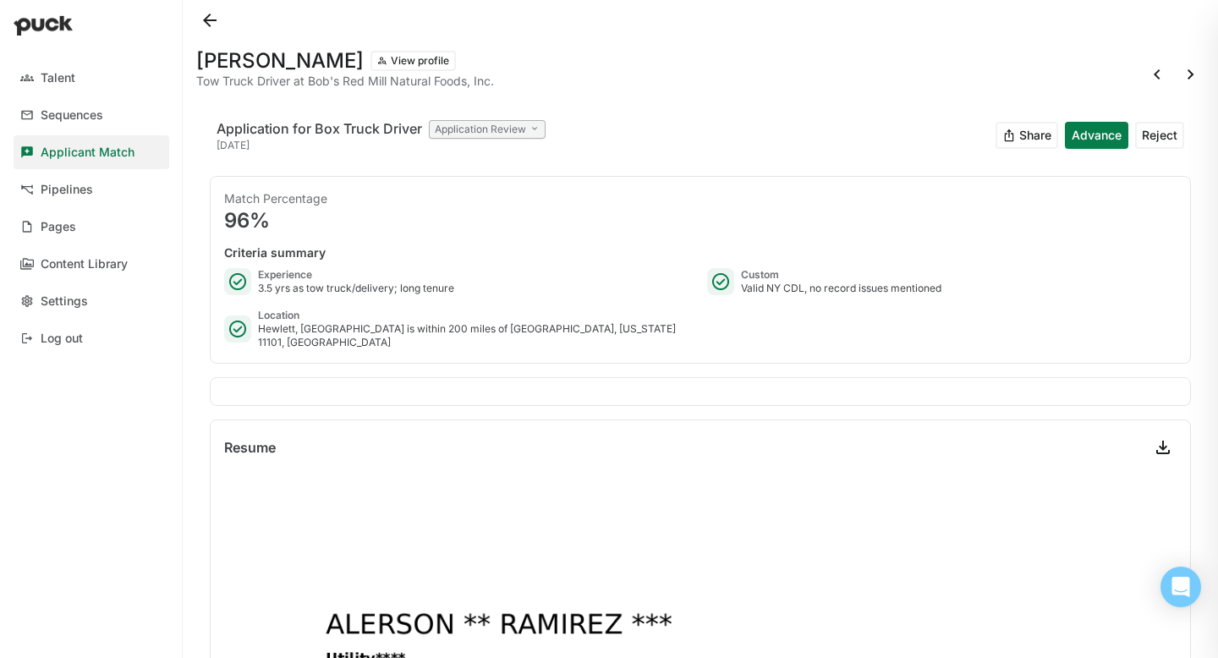
click at [517, 128] on div "Application Review" at bounding box center [487, 129] width 117 height 19
click at [560, 84] on div "[PERSON_NAME] View profile Tow Truck Driver at Bob's Red Mill Natural Foods, In…" at bounding box center [700, 68] width 1008 height 54
click at [1092, 140] on button "Advance" at bounding box center [1096, 135] width 63 height 27
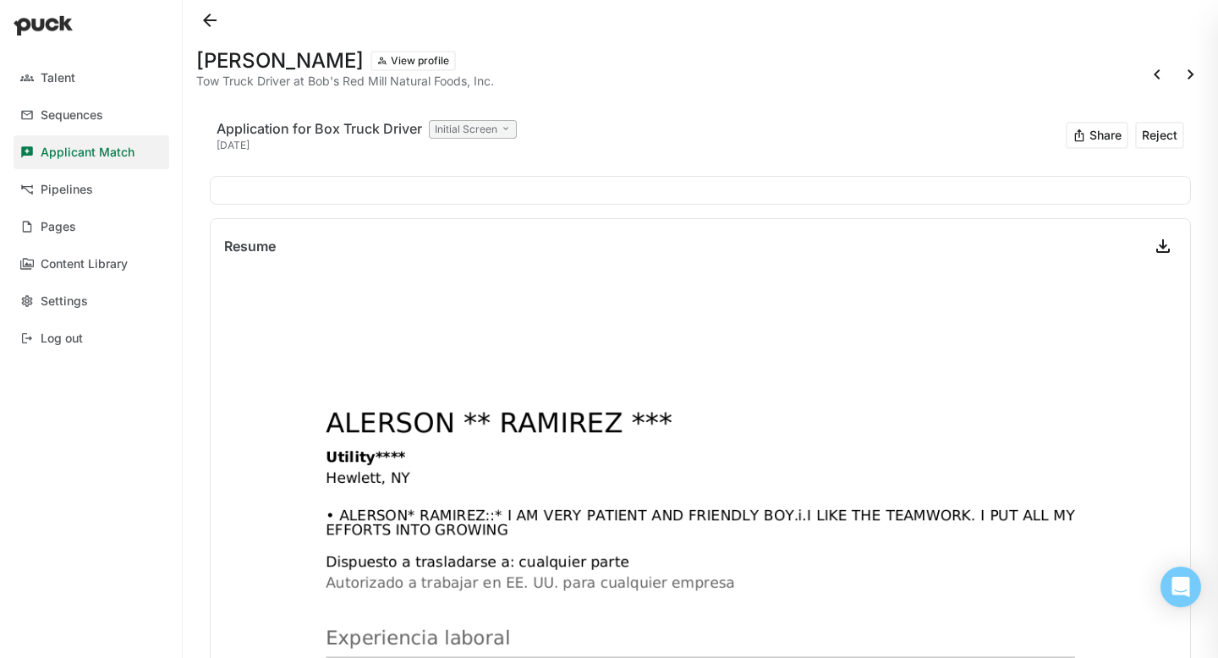
click at [1189, 74] on button at bounding box center [1191, 74] width 27 height 27
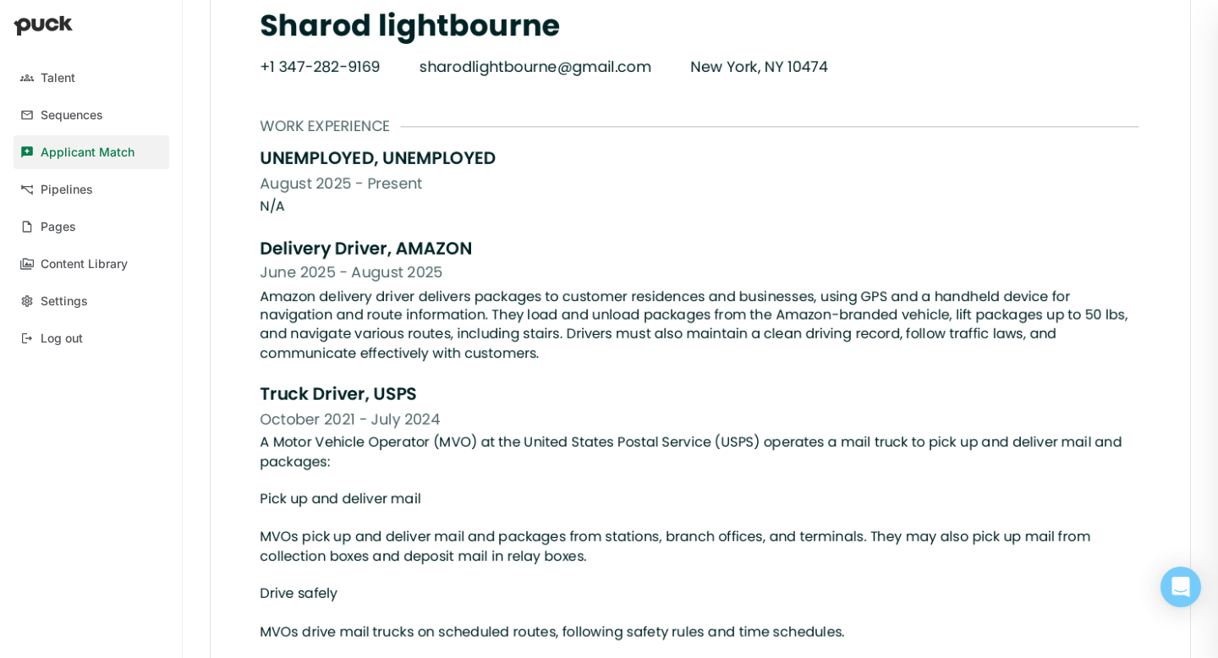
scroll to position [532, 0]
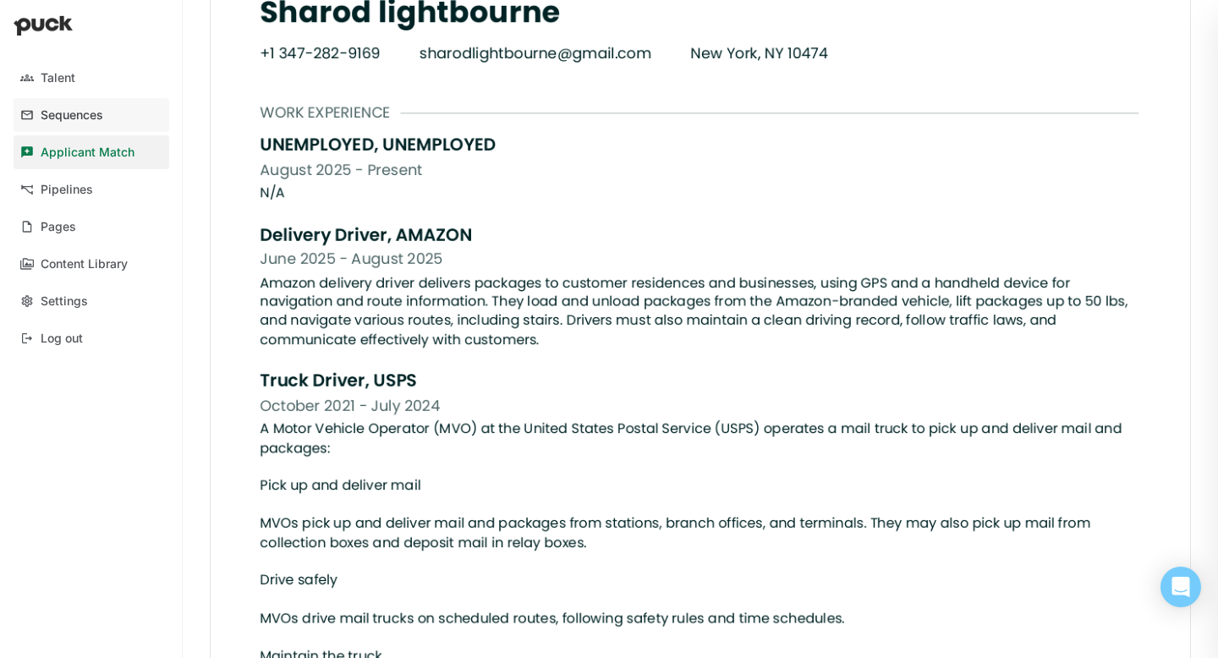
click at [99, 110] on div "Sequences" at bounding box center [72, 115] width 63 height 14
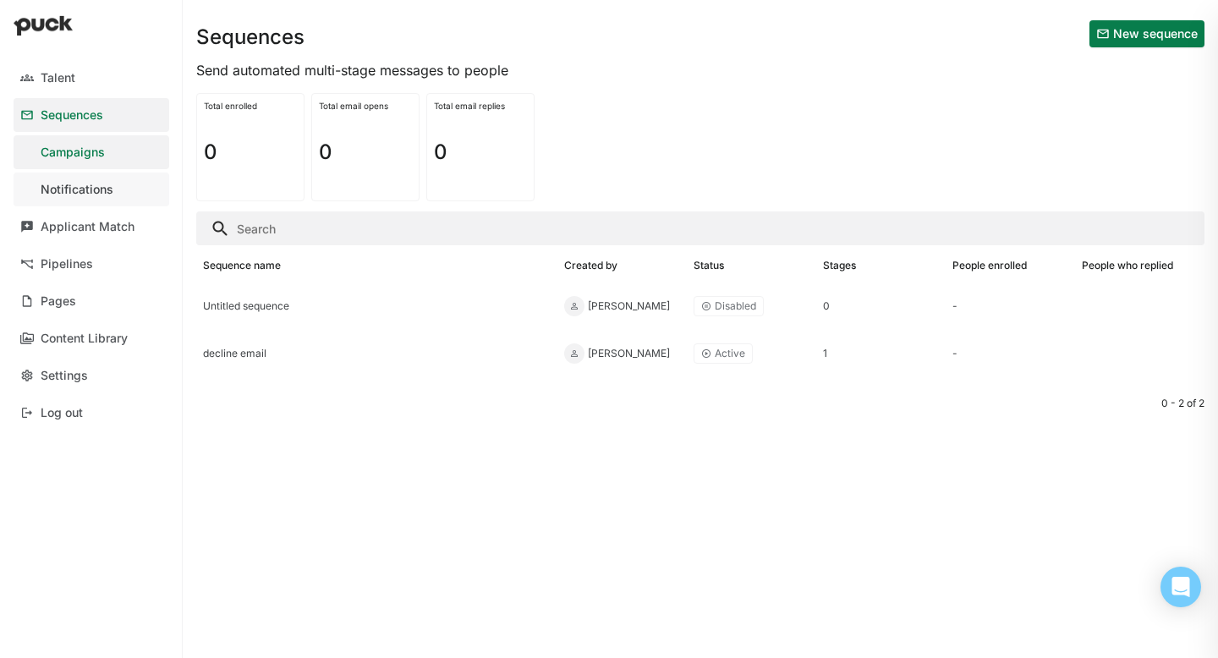
click at [80, 195] on div "Notifications" at bounding box center [77, 190] width 73 height 14
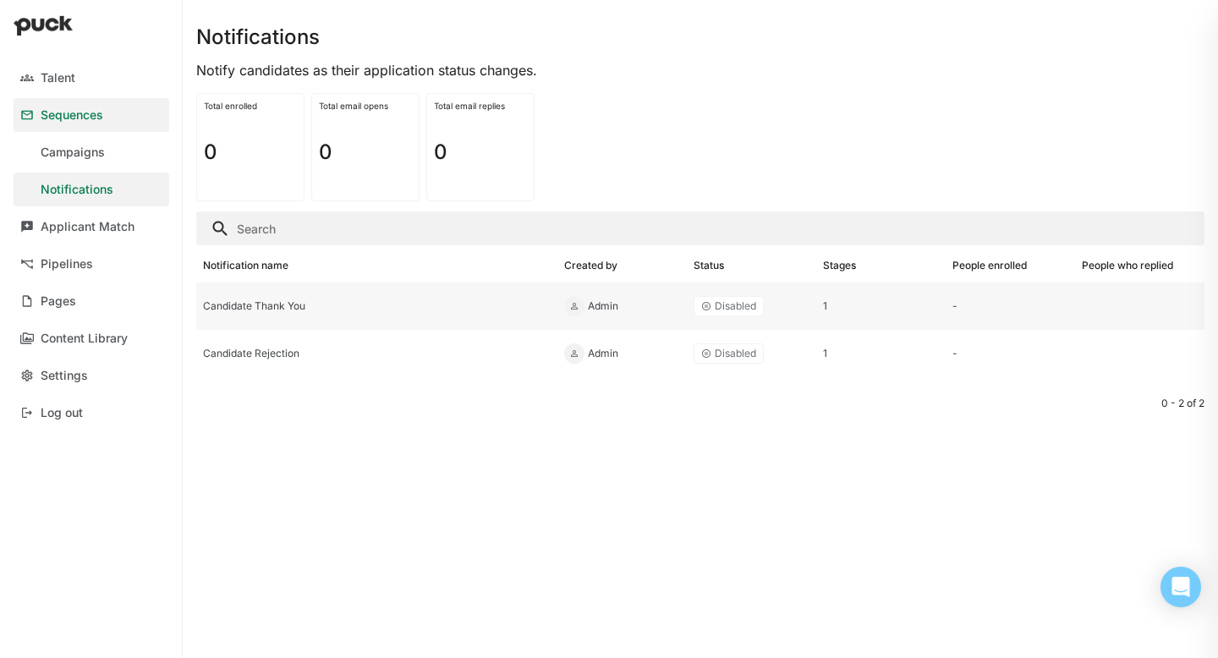
click at [527, 311] on div "Candidate Thank You" at bounding box center [377, 306] width 348 height 12
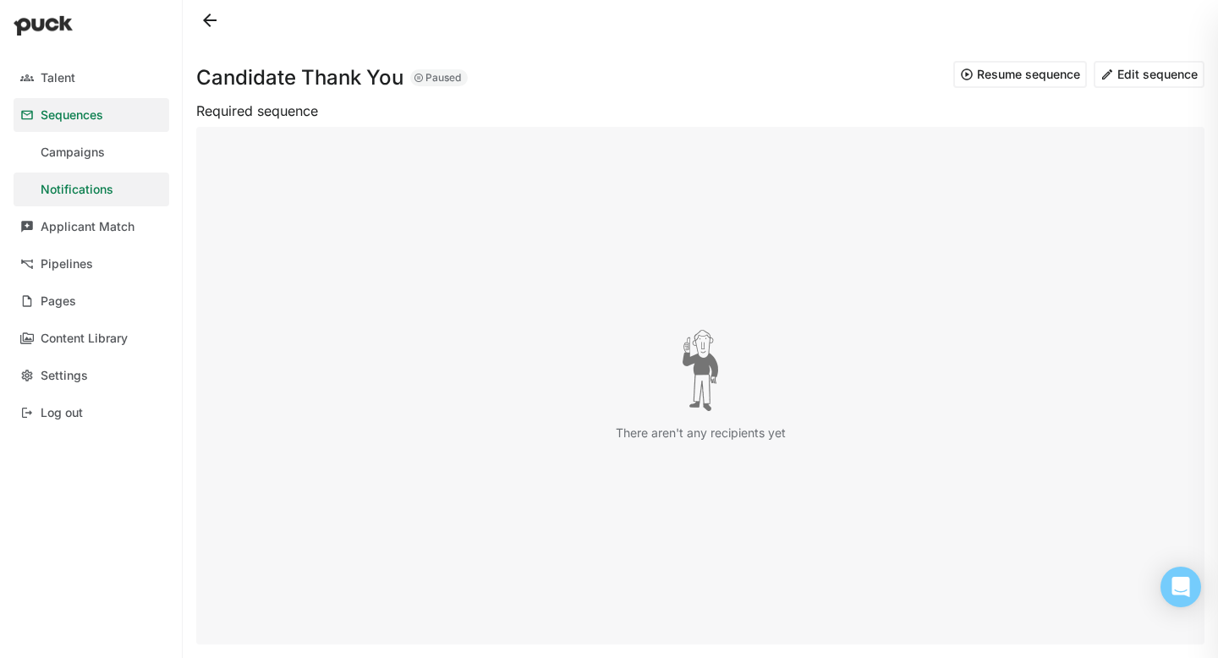
click at [1144, 78] on button "Edit sequence" at bounding box center [1149, 74] width 111 height 27
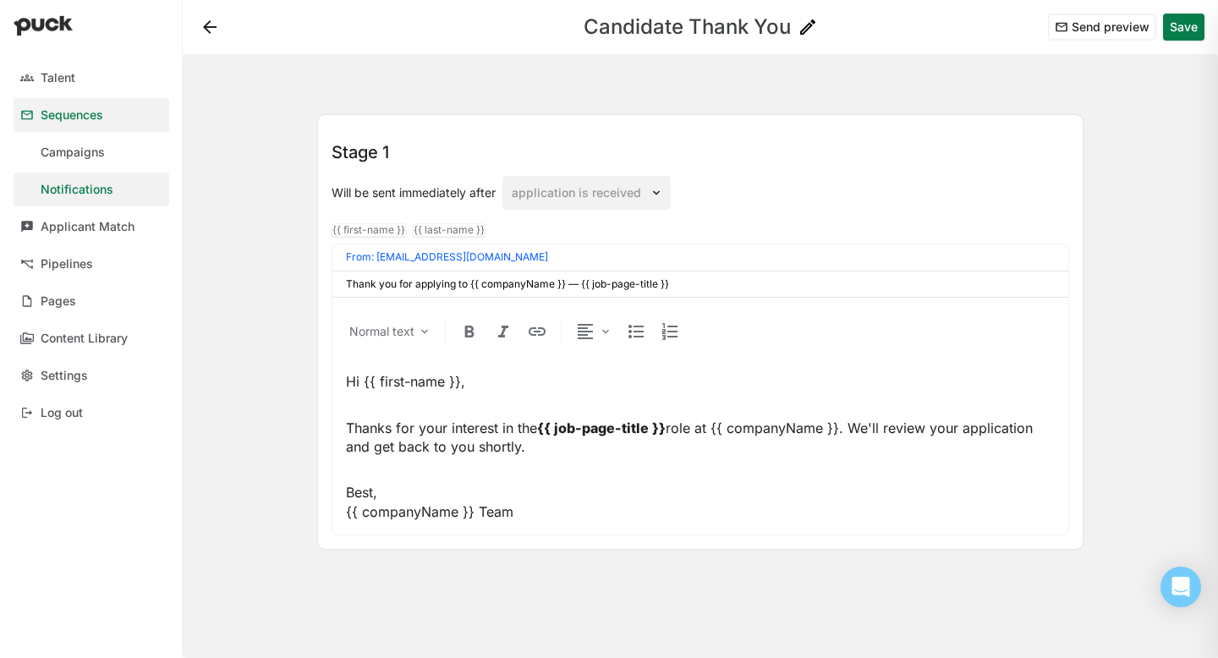
click at [210, 28] on button at bounding box center [209, 27] width 27 height 27
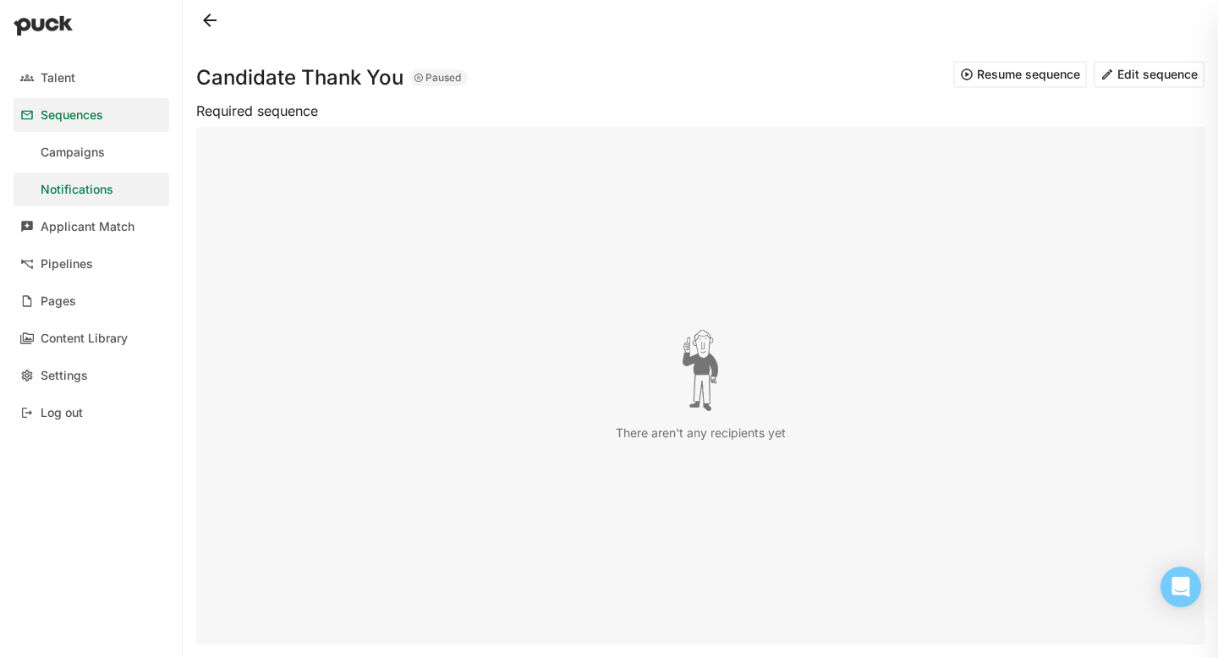
click at [1036, 68] on button "Resume sequence" at bounding box center [1020, 74] width 134 height 27
click at [207, 22] on button at bounding box center [209, 20] width 27 height 27
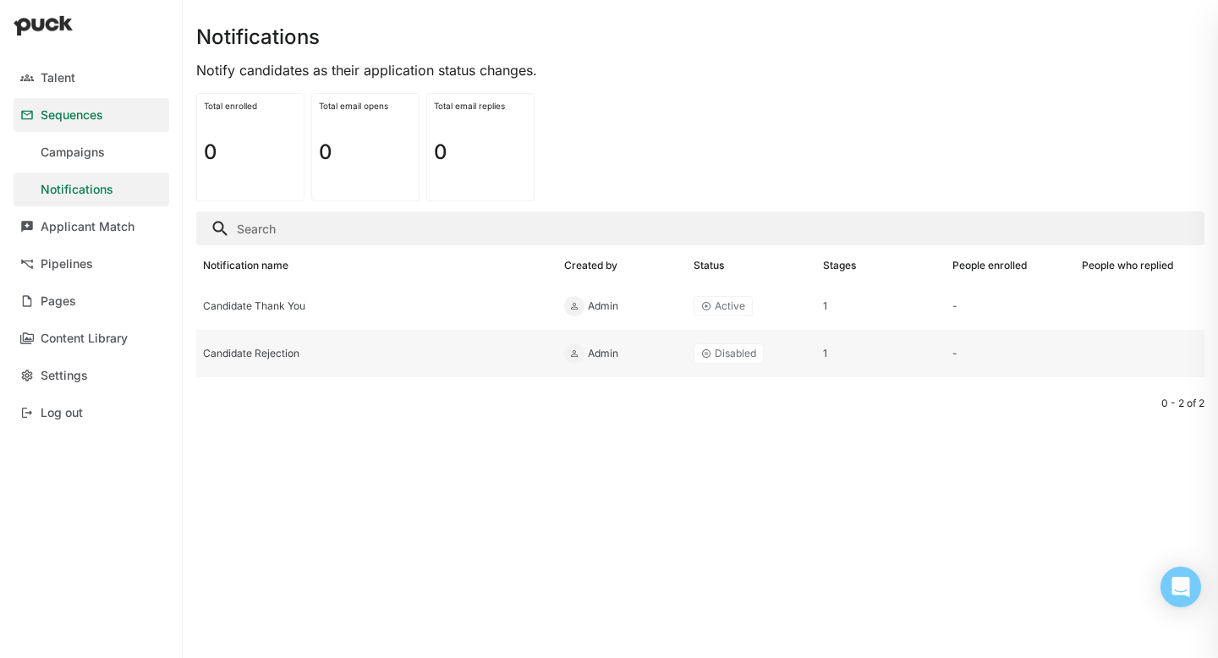
click at [319, 366] on div "Candidate Rejection" at bounding box center [376, 353] width 361 height 47
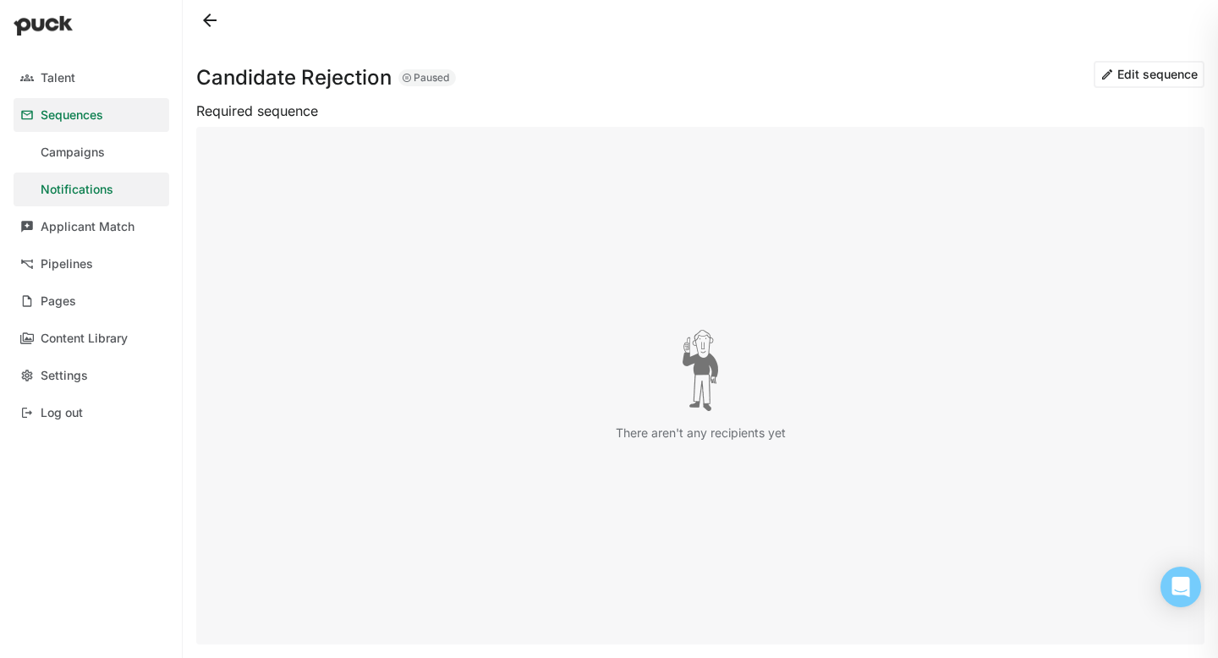
click at [1158, 78] on button "Edit sequence" at bounding box center [1149, 74] width 111 height 27
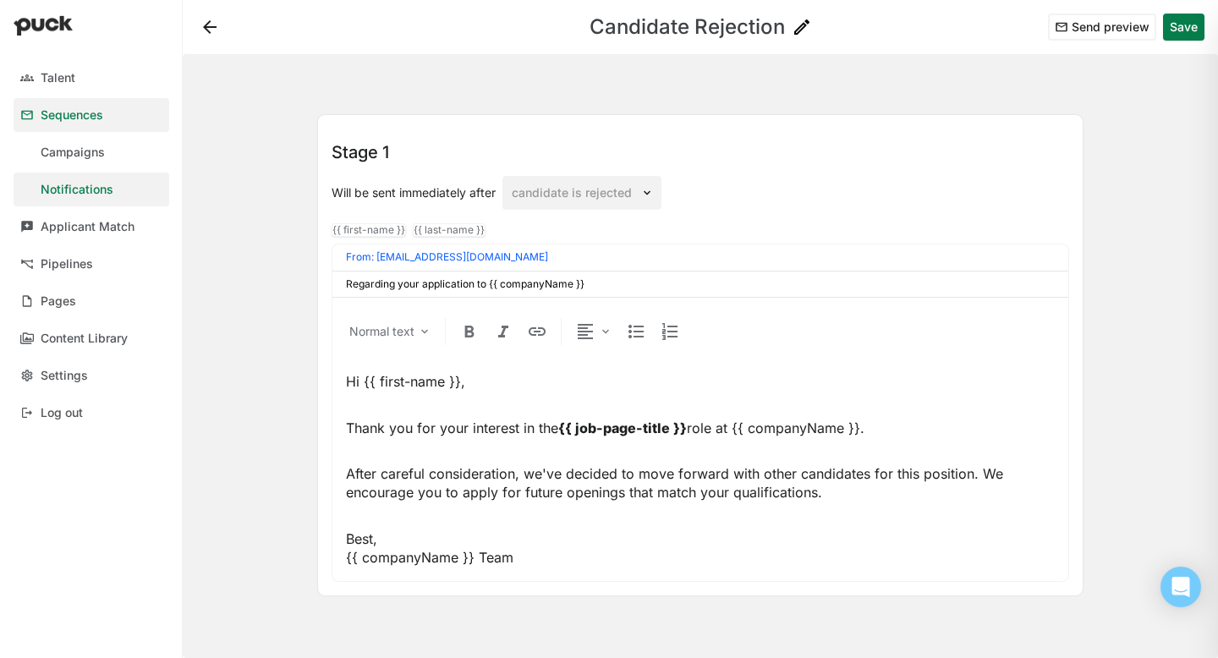
click at [206, 29] on button at bounding box center [209, 27] width 27 height 27
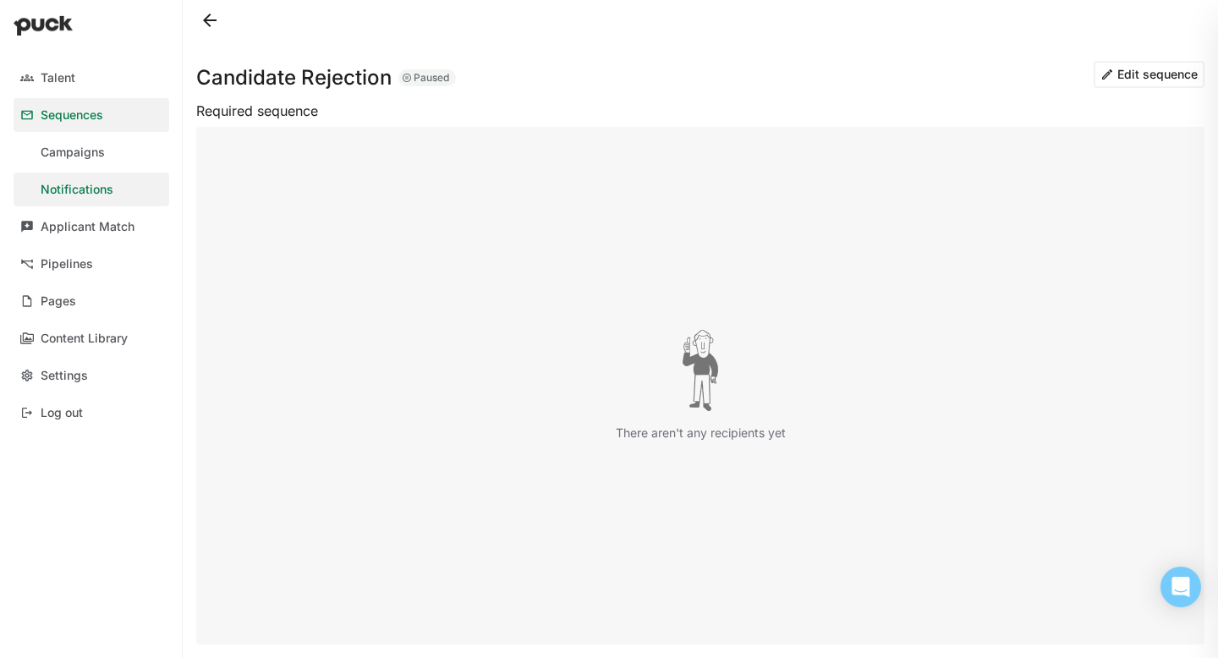
click at [212, 20] on button at bounding box center [209, 20] width 27 height 27
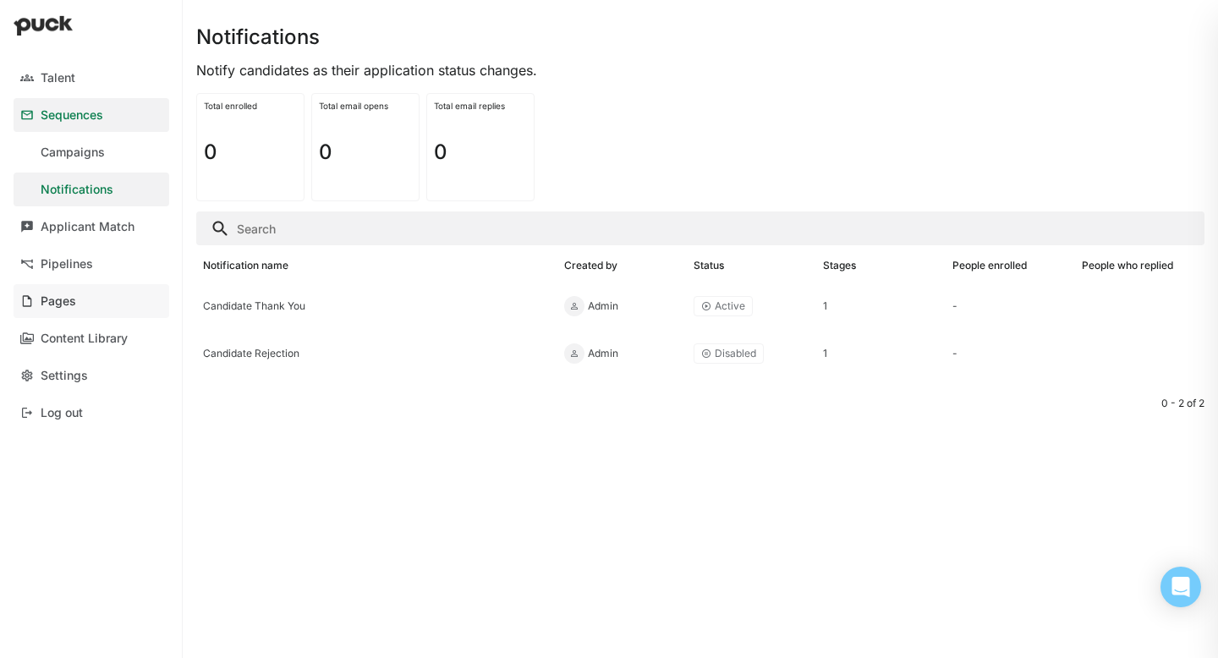
click at [77, 294] on link "Pages" at bounding box center [92, 301] width 156 height 34
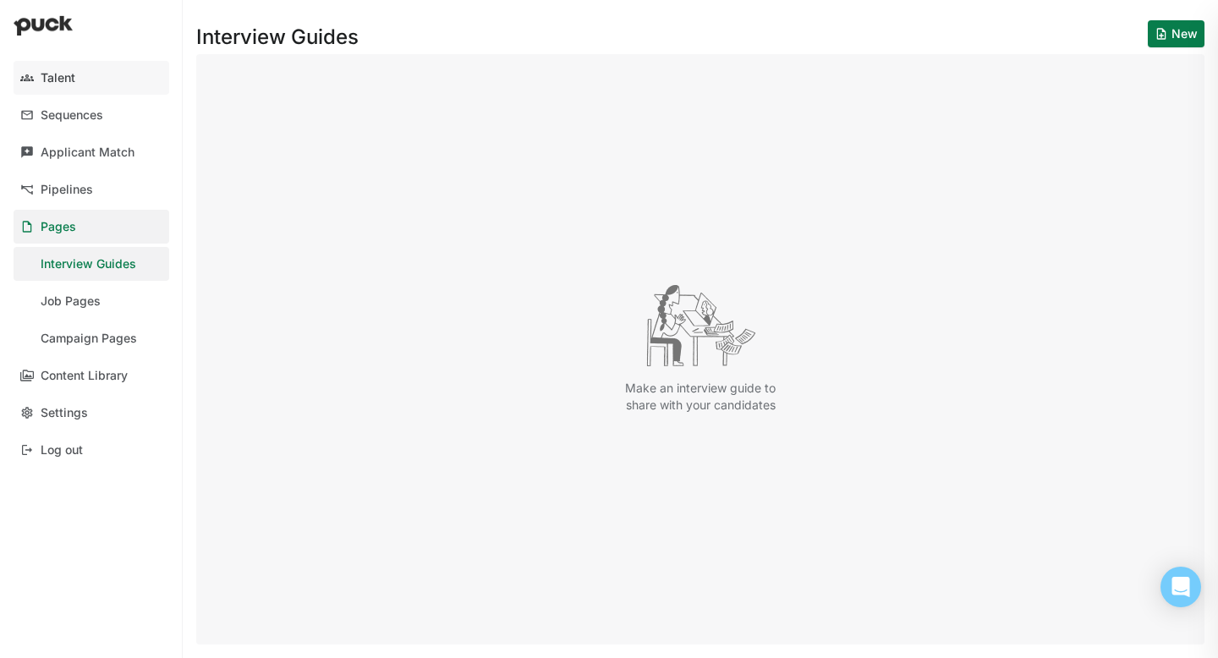
click at [65, 80] on div "Talent" at bounding box center [58, 78] width 35 height 14
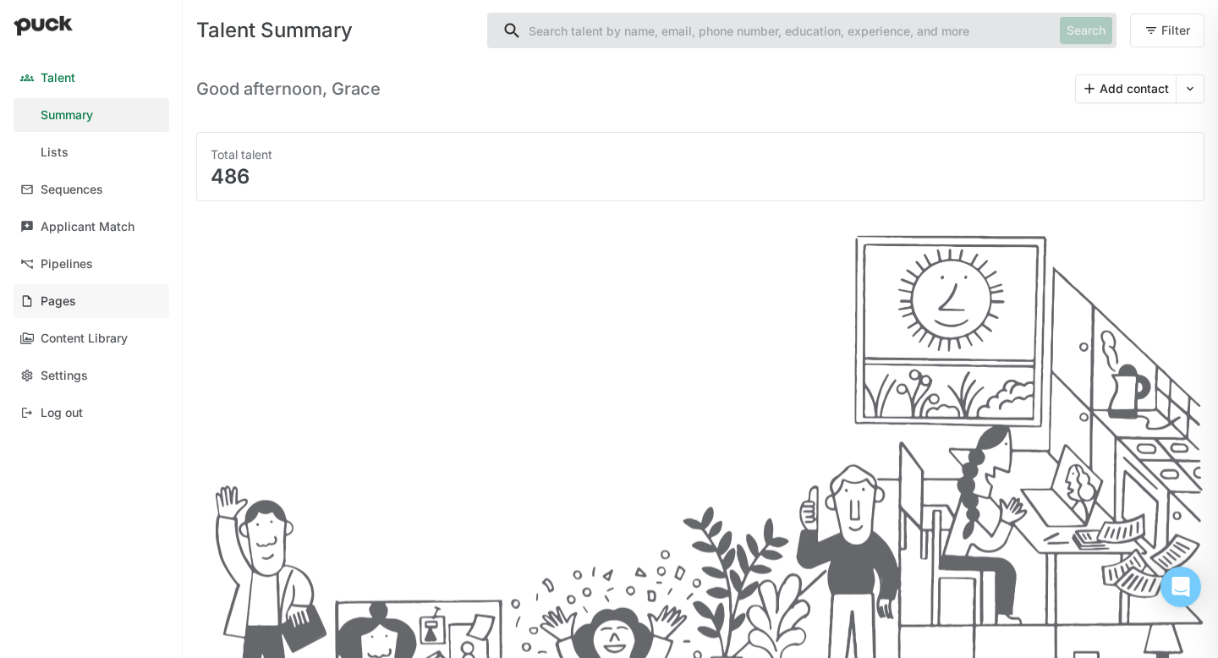
click at [80, 298] on link "Pages" at bounding box center [92, 301] width 156 height 34
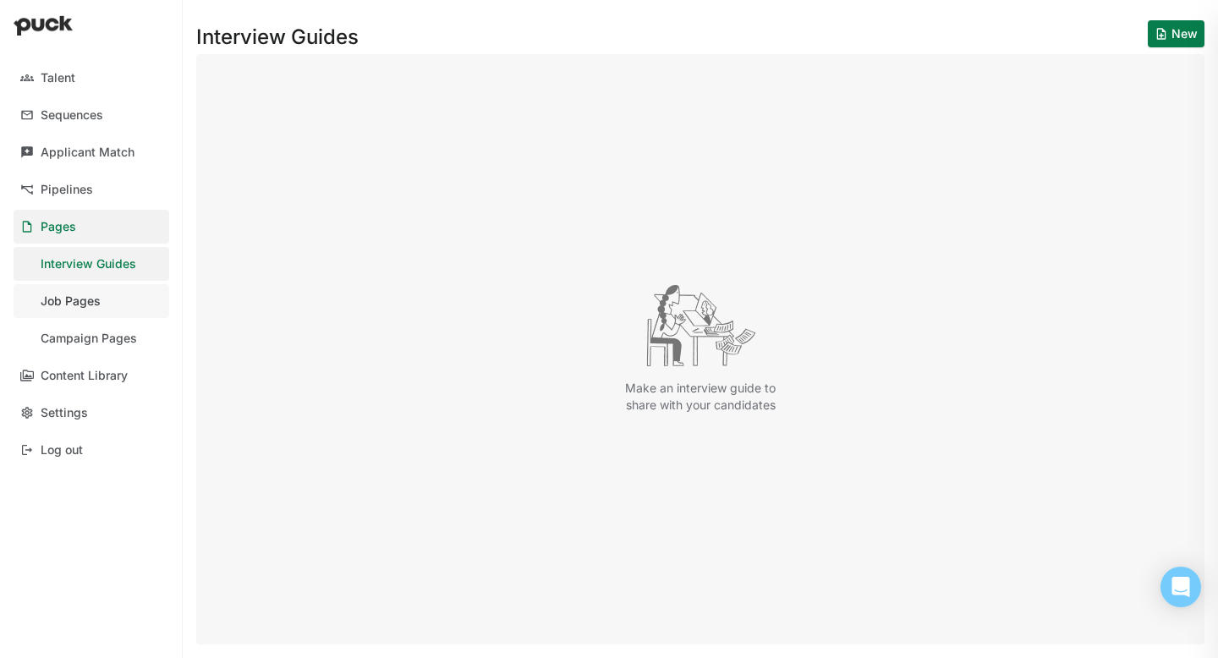
click at [47, 311] on link "Job Pages" at bounding box center [92, 301] width 156 height 34
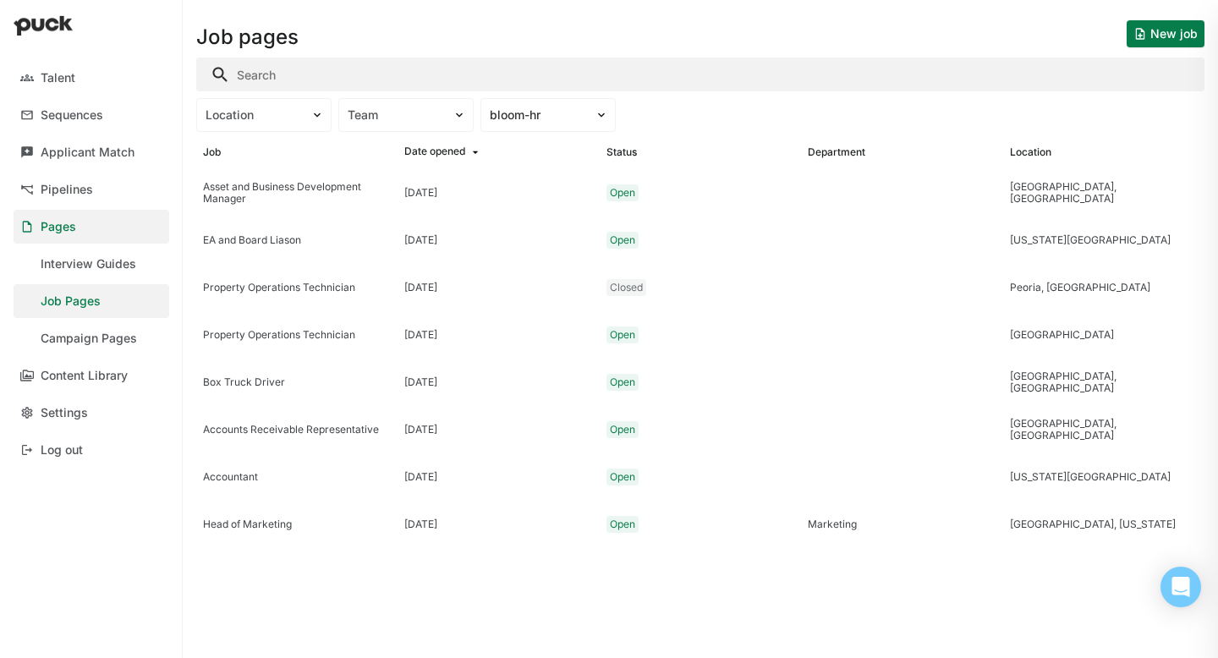
click at [1157, 40] on button "New job" at bounding box center [1166, 33] width 78 height 27
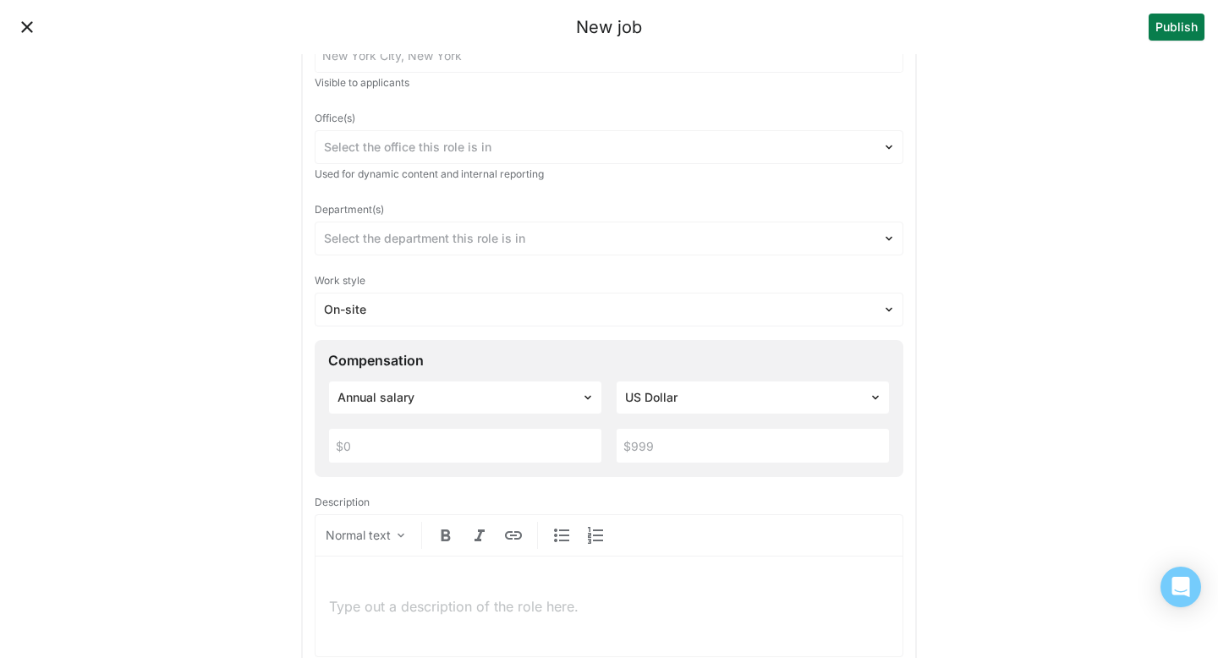
scroll to position [157, 0]
click at [389, 147] on div at bounding box center [599, 149] width 550 height 18
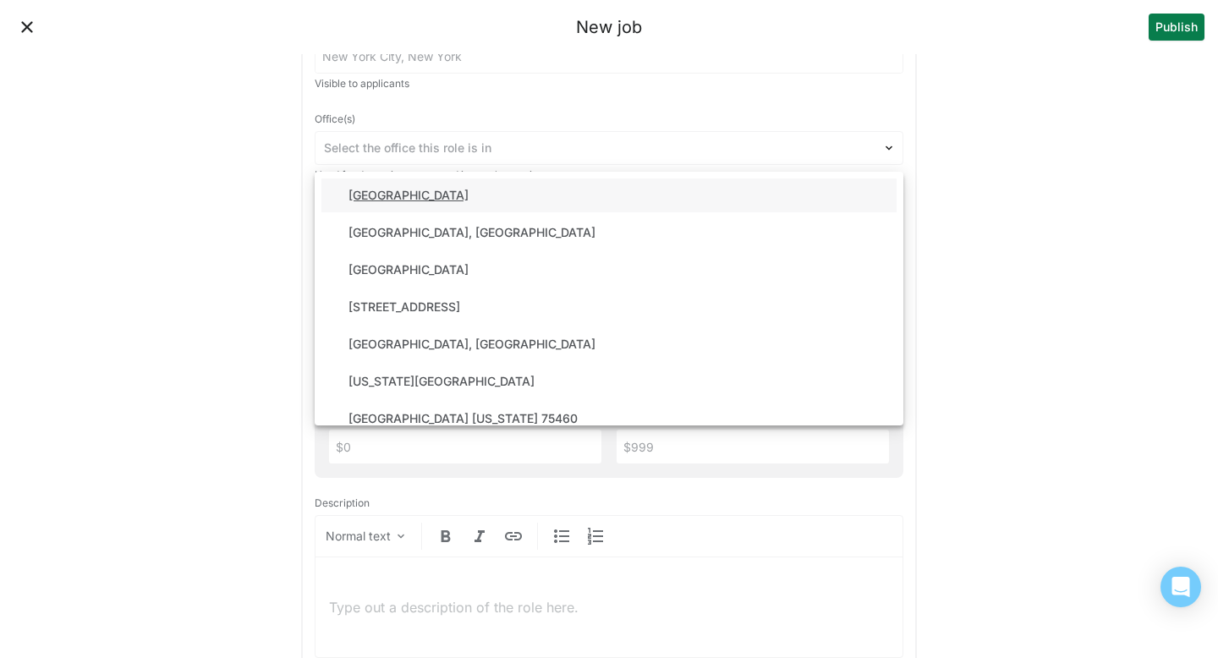
click at [227, 173] on div "New job Publish Title Location Visible to applicants Office(s) [GEOGRAPHIC_DATA…" at bounding box center [609, 671] width 1218 height 1656
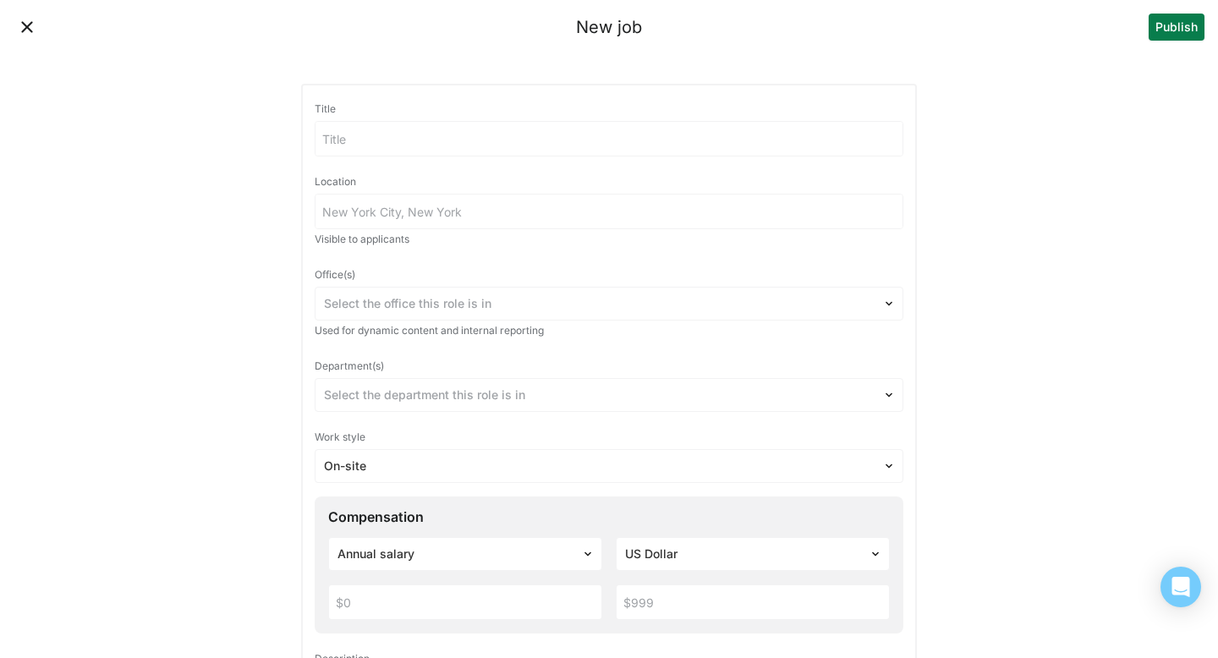
scroll to position [0, 0]
click at [27, 37] on button "Close" at bounding box center [27, 27] width 27 height 27
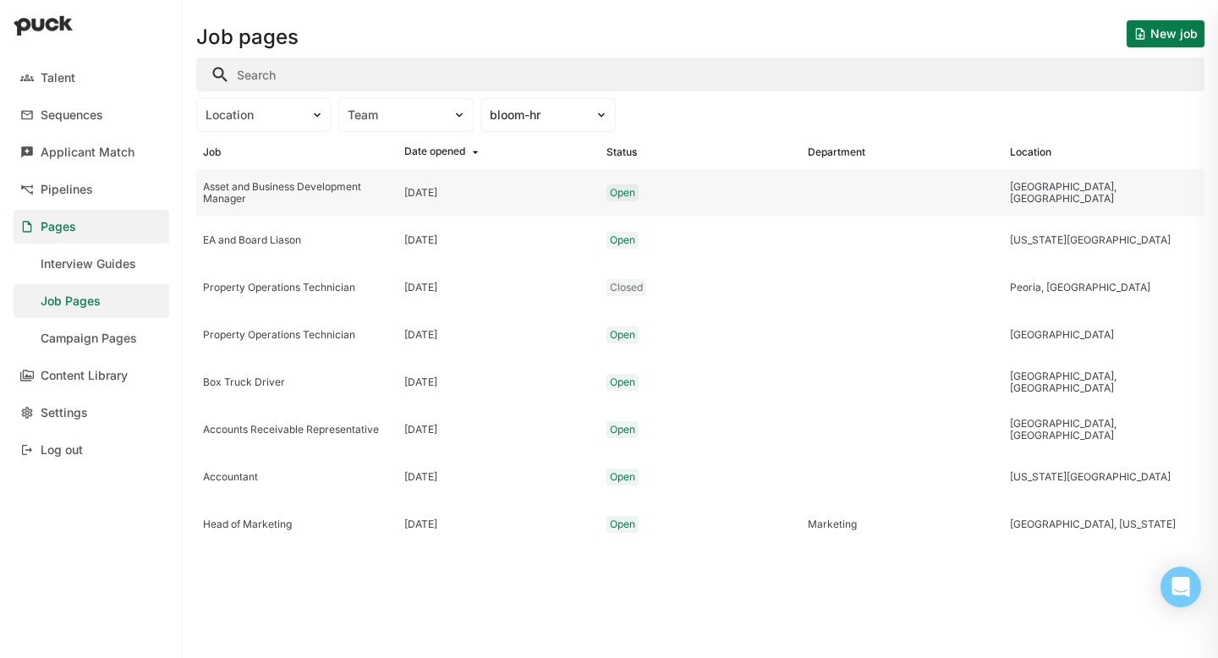
click at [285, 191] on div "Asset and Business Development Manager" at bounding box center [297, 193] width 188 height 25
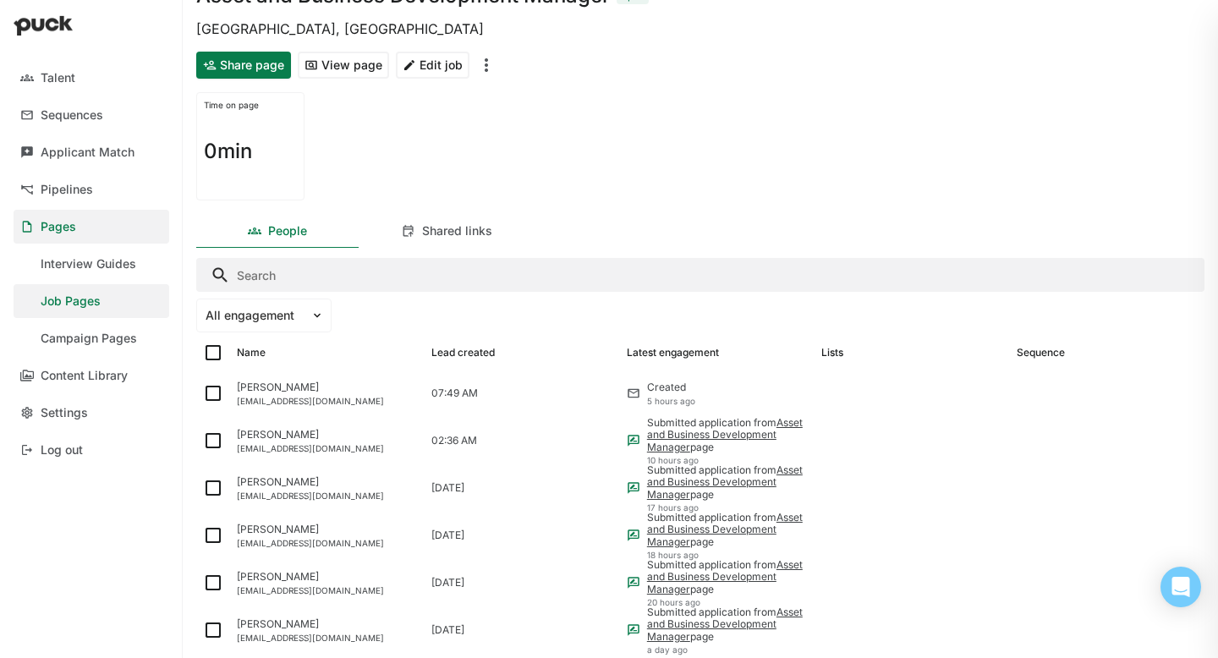
scroll to position [71, 0]
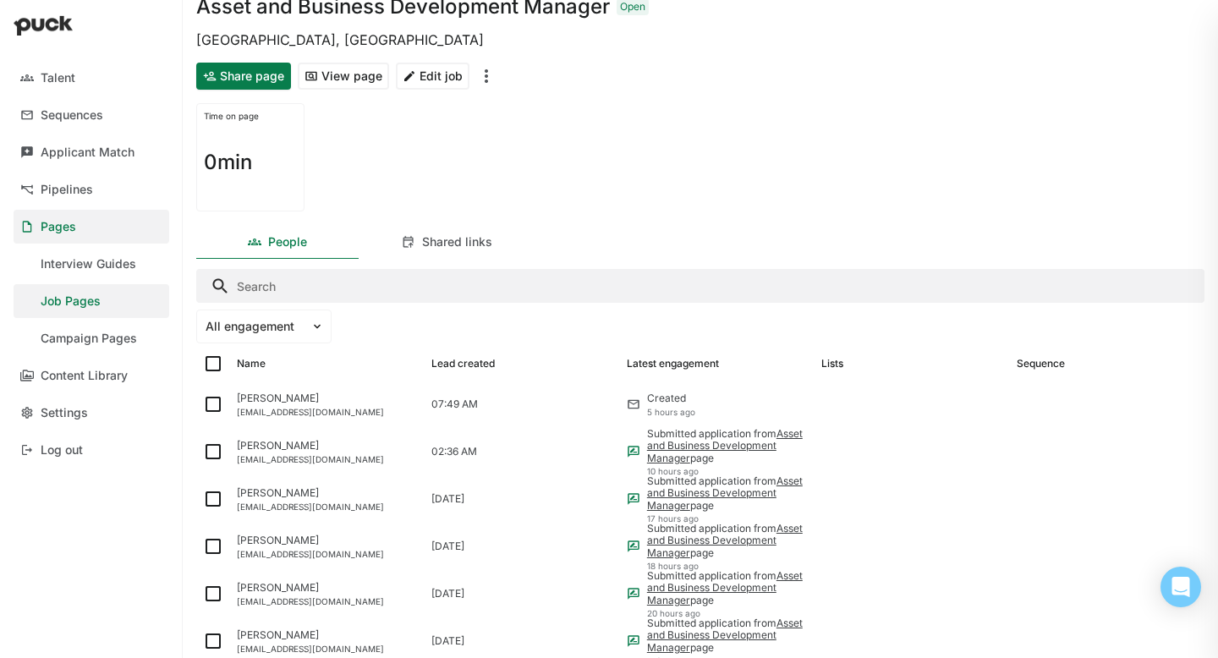
click at [414, 80] on button "Edit job" at bounding box center [433, 76] width 74 height 27
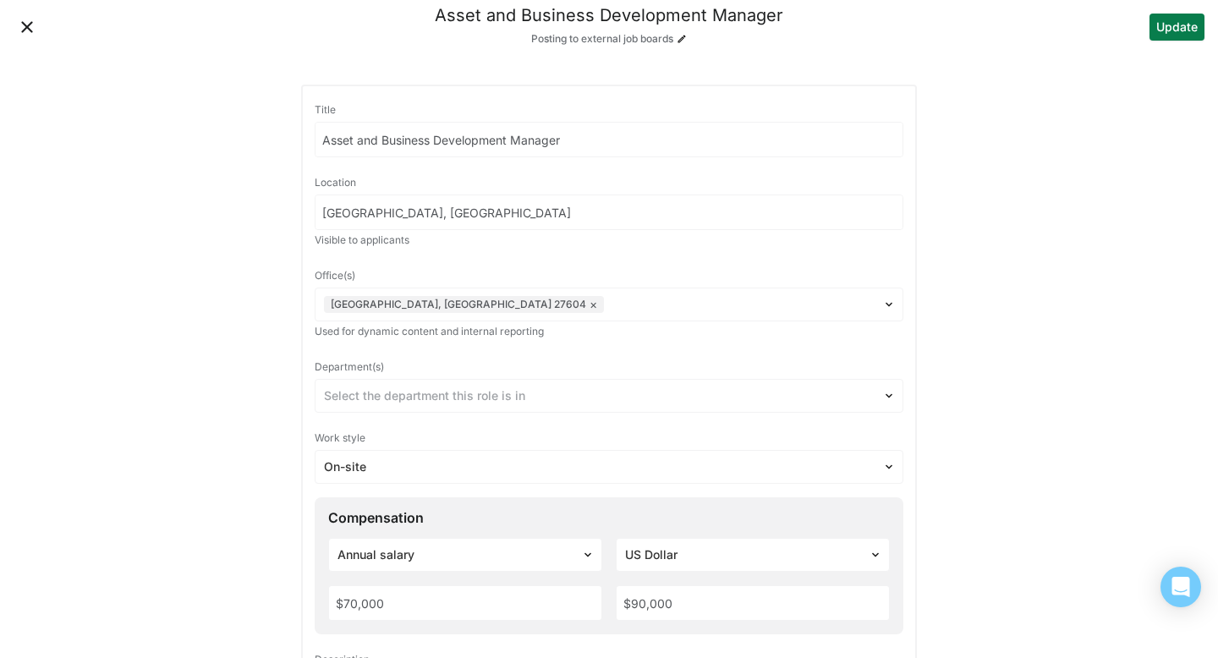
click at [24, 29] on button "Close" at bounding box center [27, 27] width 27 height 27
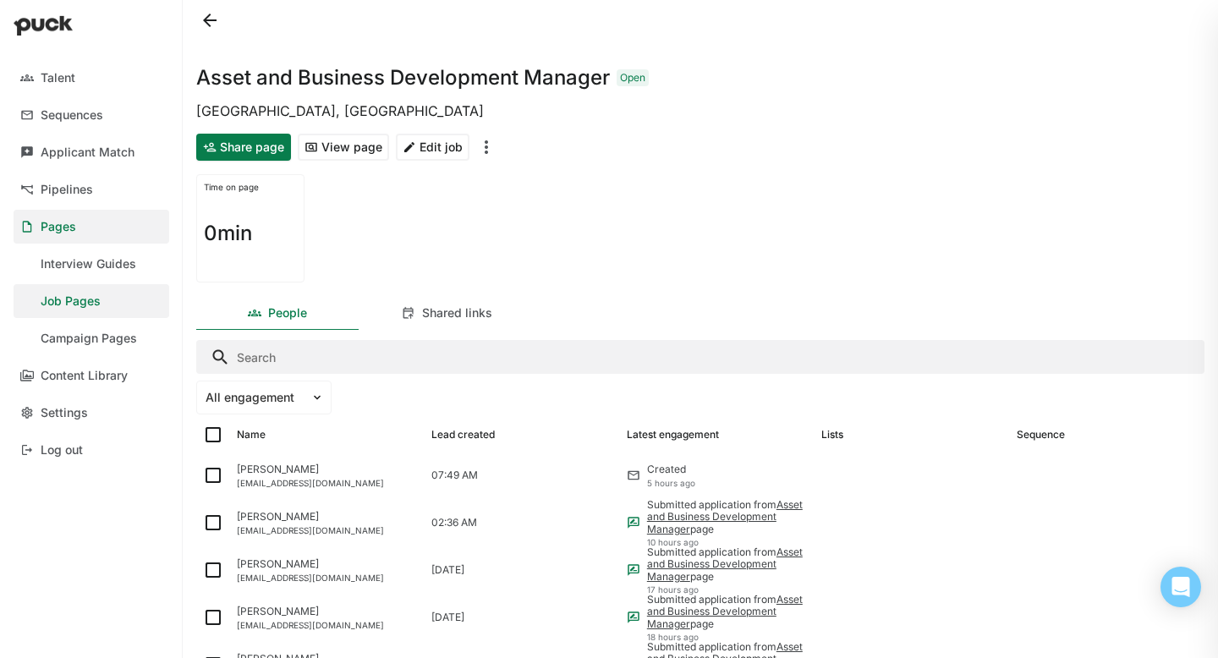
click at [77, 299] on div "Job Pages" at bounding box center [71, 301] width 60 height 14
